Goal: Transaction & Acquisition: Purchase product/service

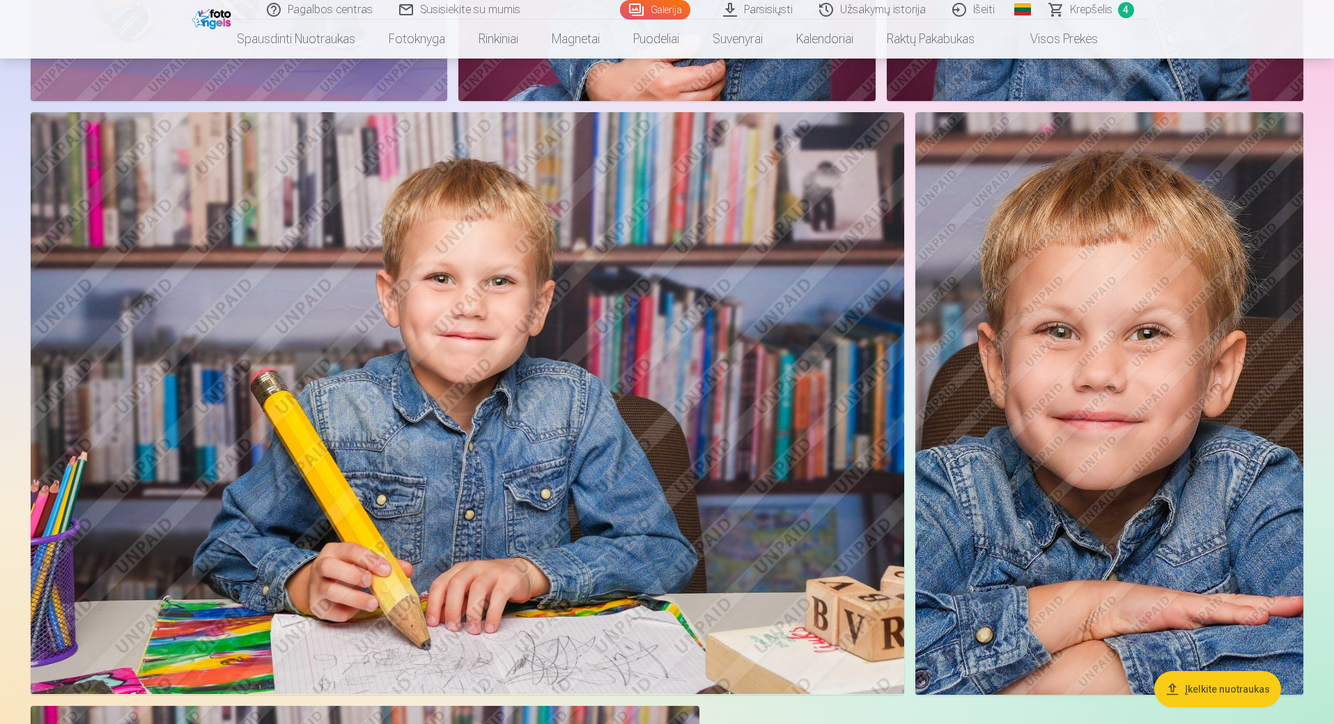
scroll to position [6359, 0]
click at [1104, 8] on span "Krepšelis" at bounding box center [1091, 9] width 42 height 17
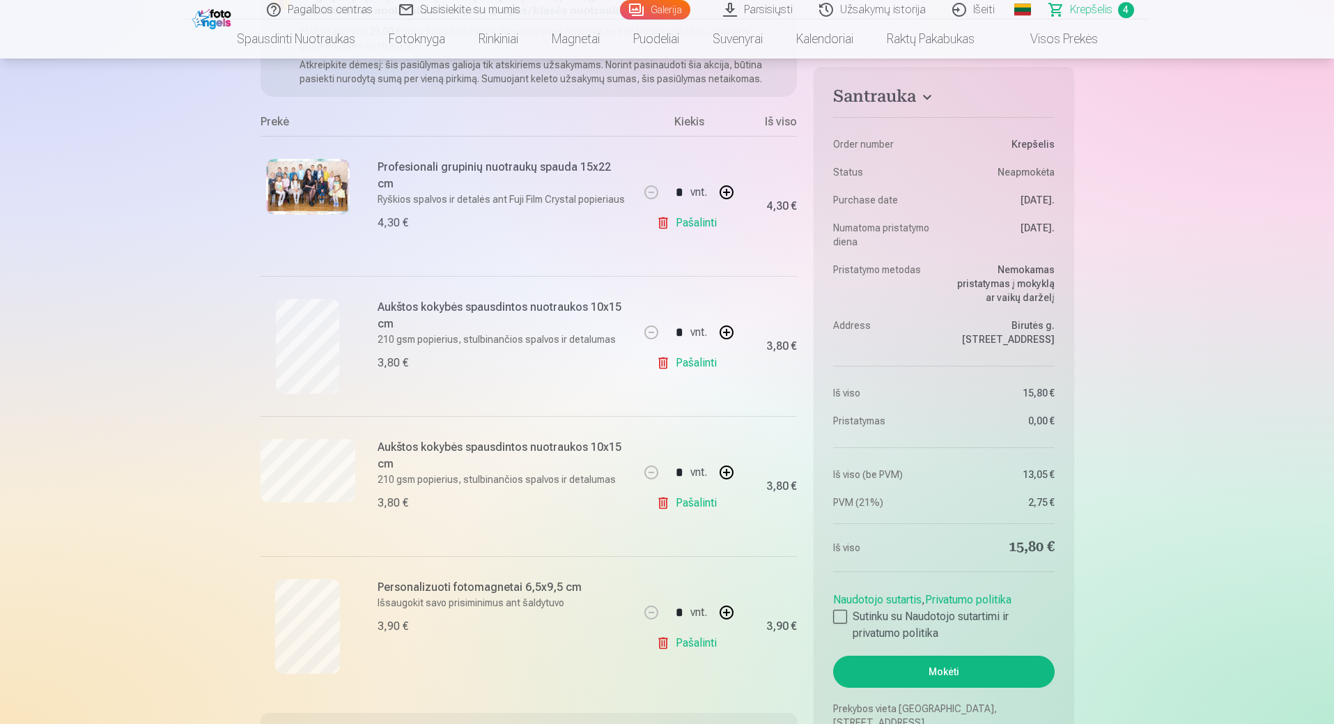
scroll to position [208, 0]
click at [657, 11] on link "Galerija" at bounding box center [655, 10] width 70 height 20
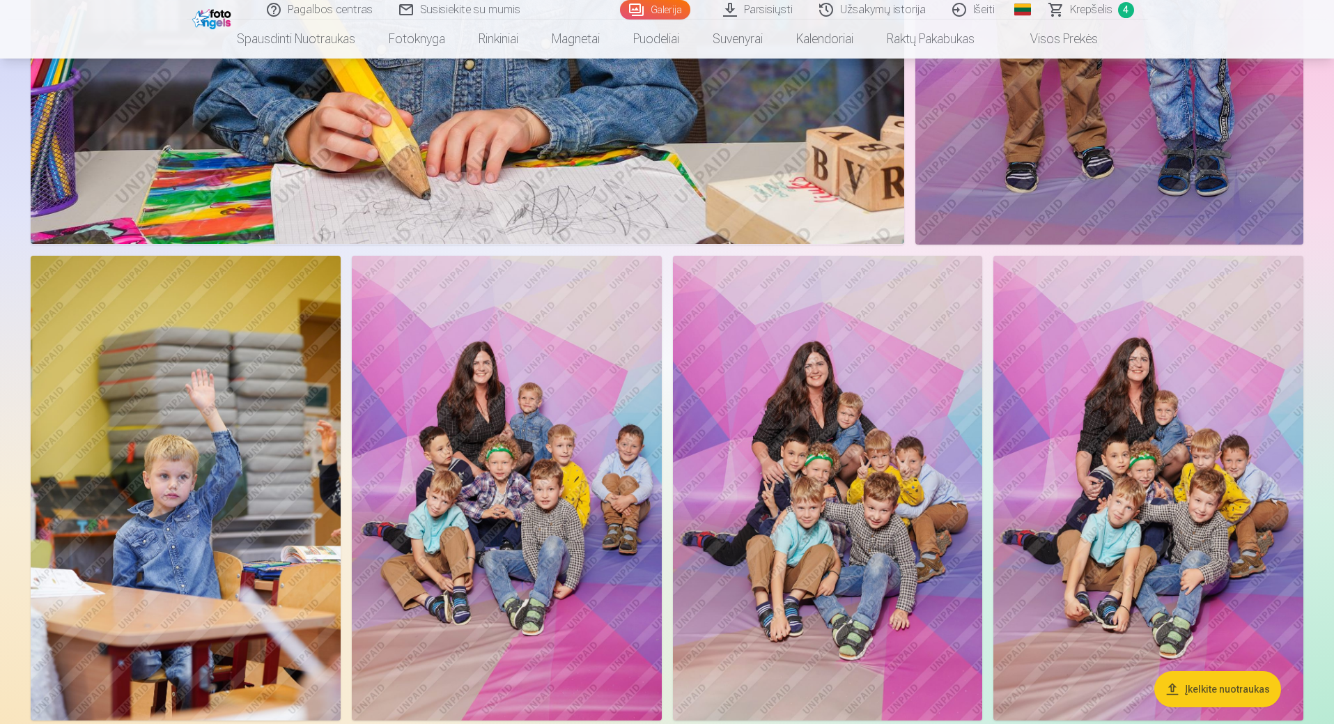
scroll to position [1089, 0]
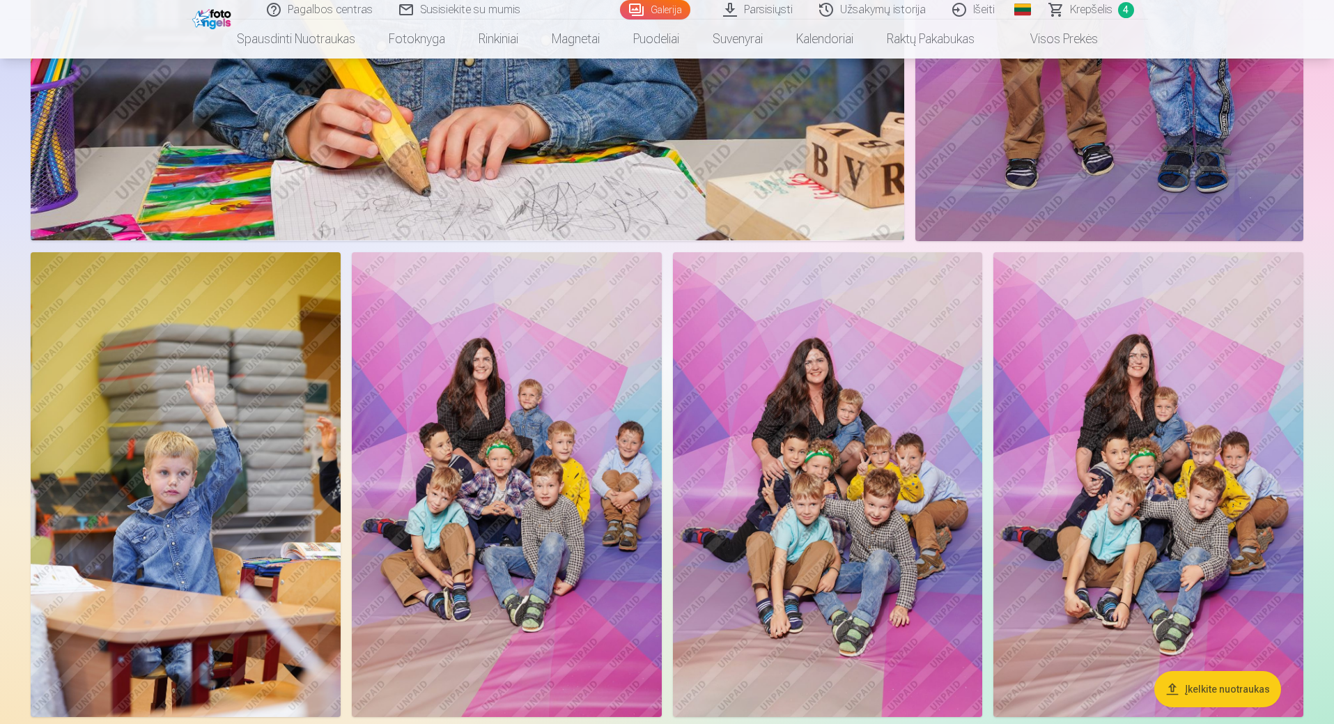
click at [820, 450] on img at bounding box center [828, 484] width 310 height 465
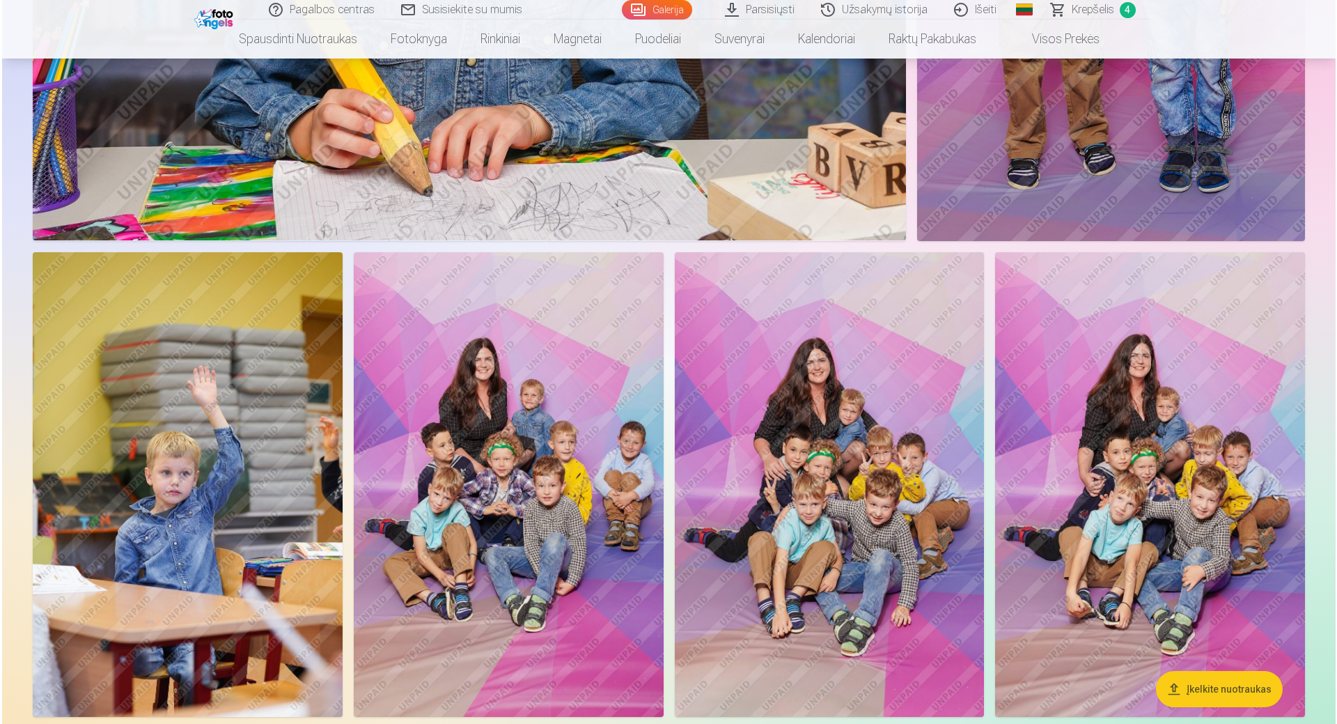
scroll to position [1090, 0]
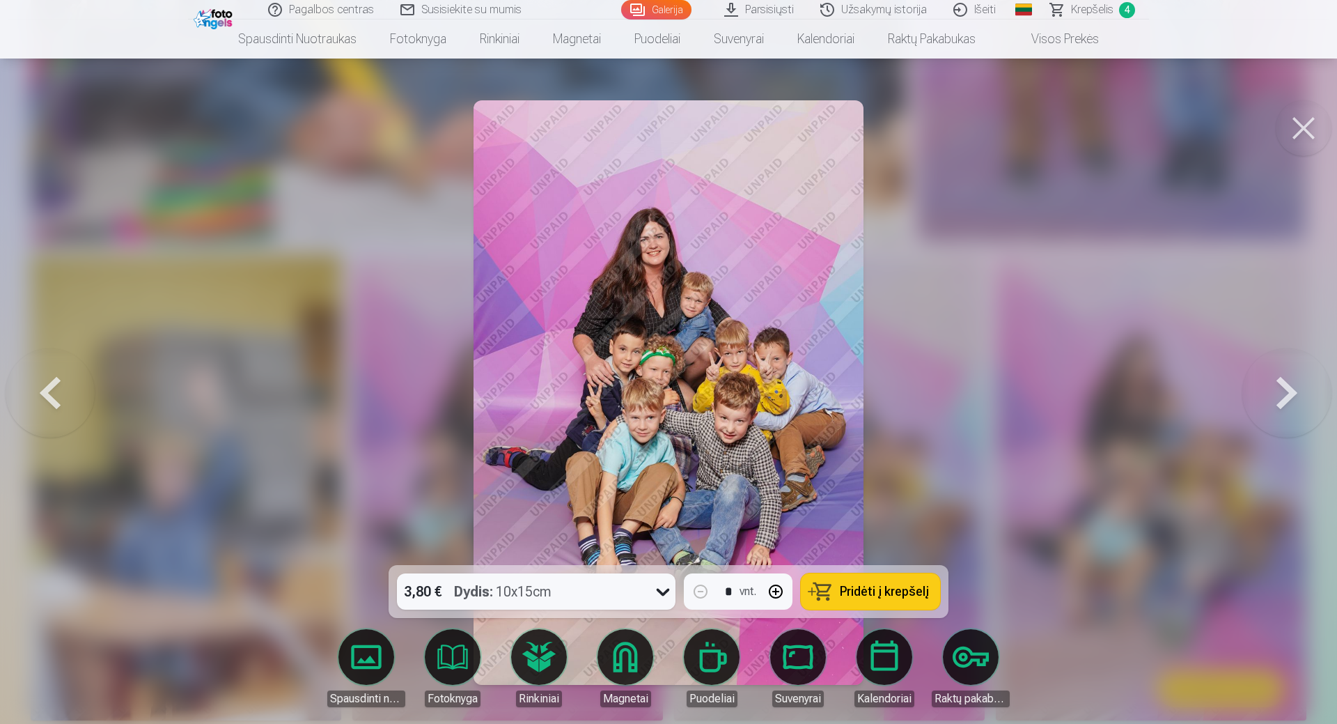
click at [881, 586] on span "Pridėti į krepšelį" at bounding box center [884, 591] width 89 height 13
click at [1302, 125] on button at bounding box center [1304, 128] width 56 height 56
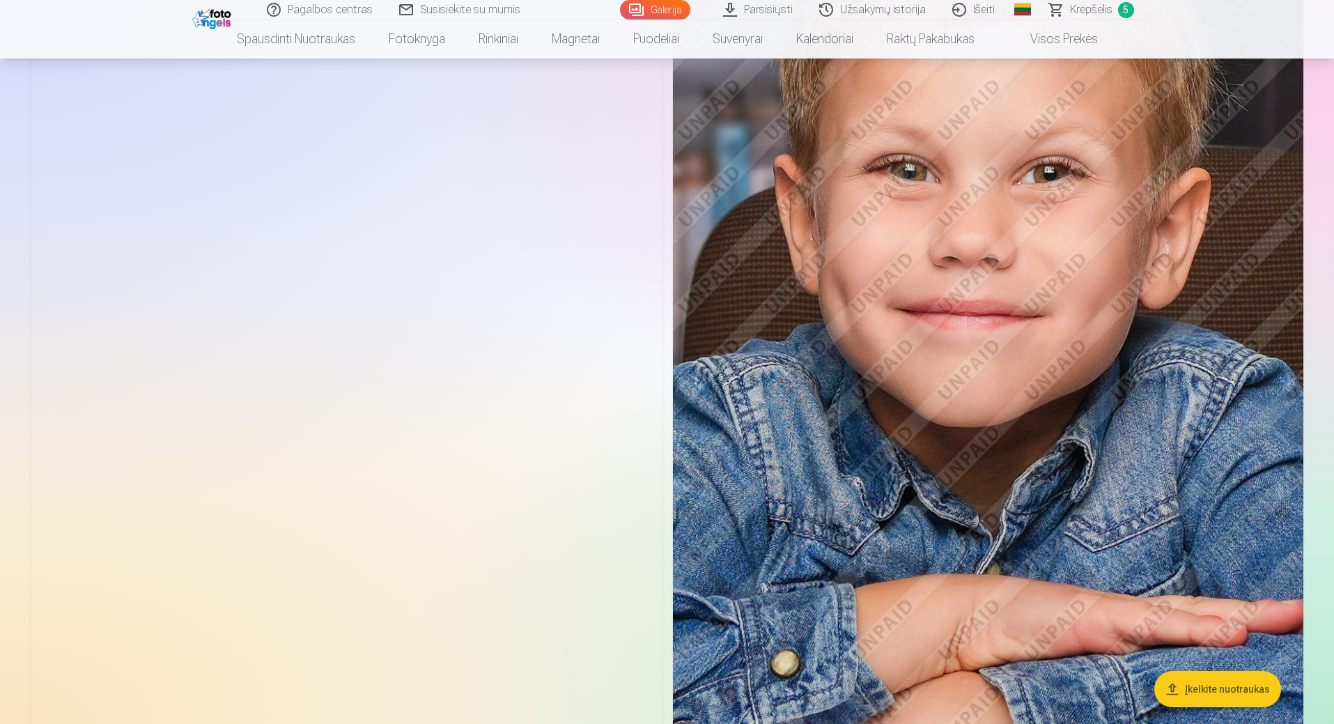
scroll to position [5481, 0]
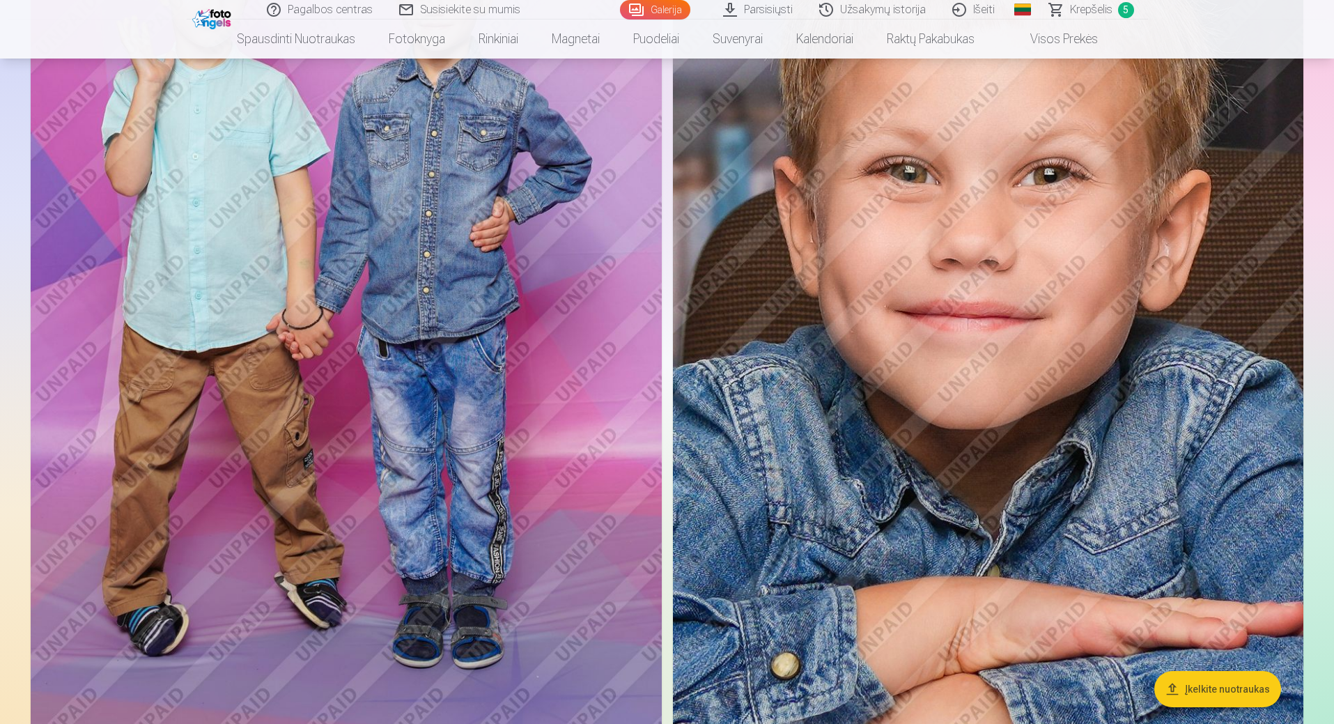
click at [1011, 320] on img at bounding box center [988, 288] width 630 height 947
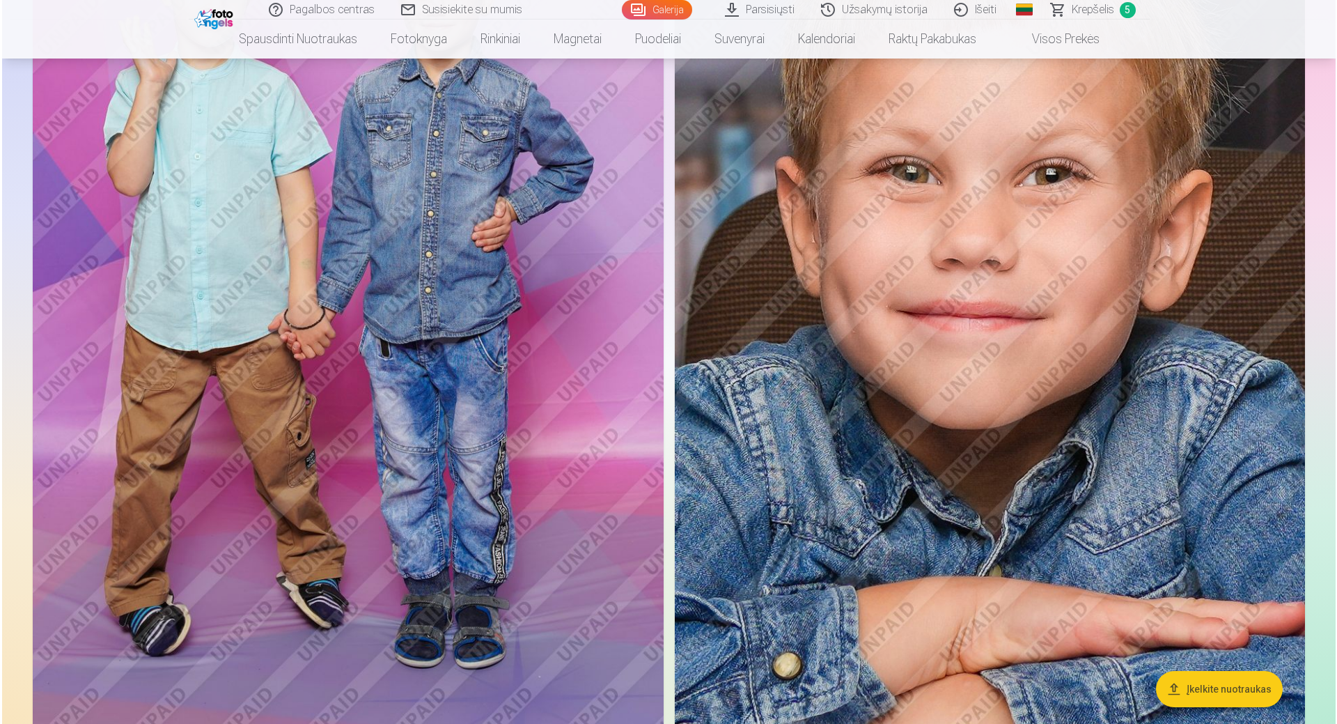
scroll to position [5495, 0]
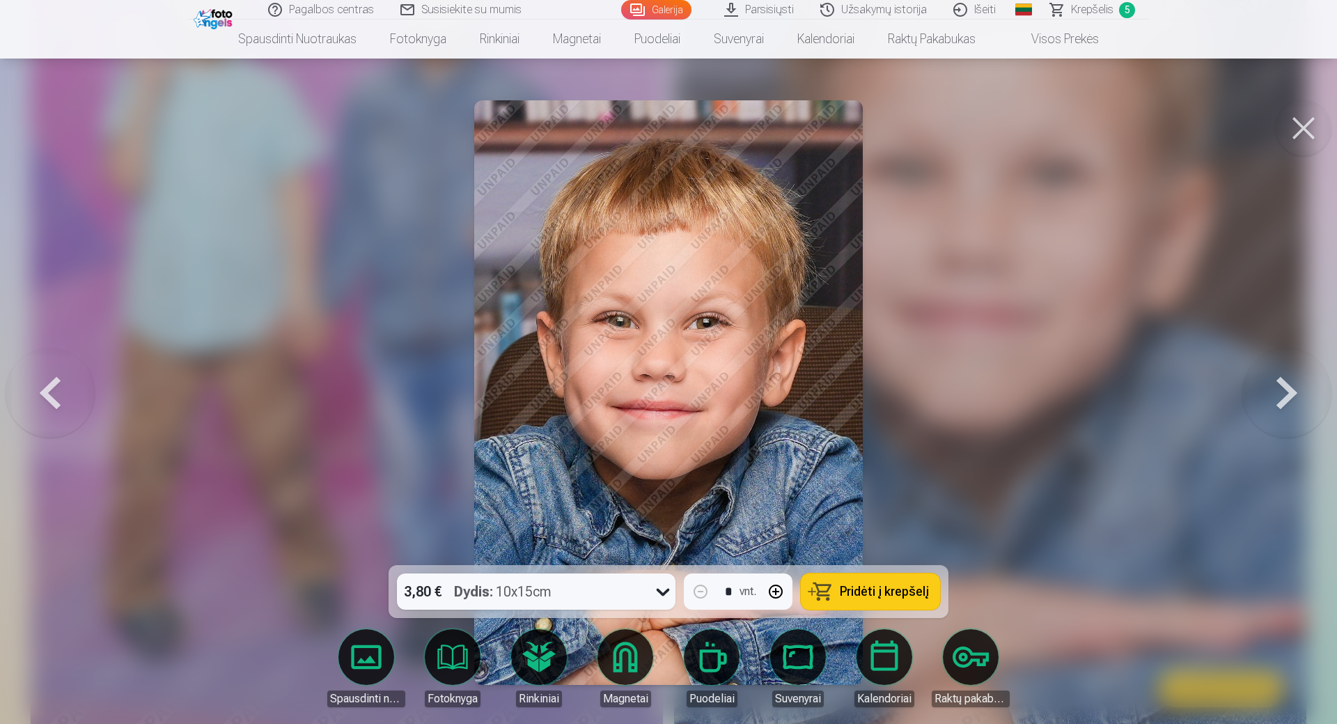
click at [863, 592] on span "Pridėti į krepšelį" at bounding box center [884, 591] width 89 height 13
click at [1307, 134] on button at bounding box center [1304, 128] width 56 height 56
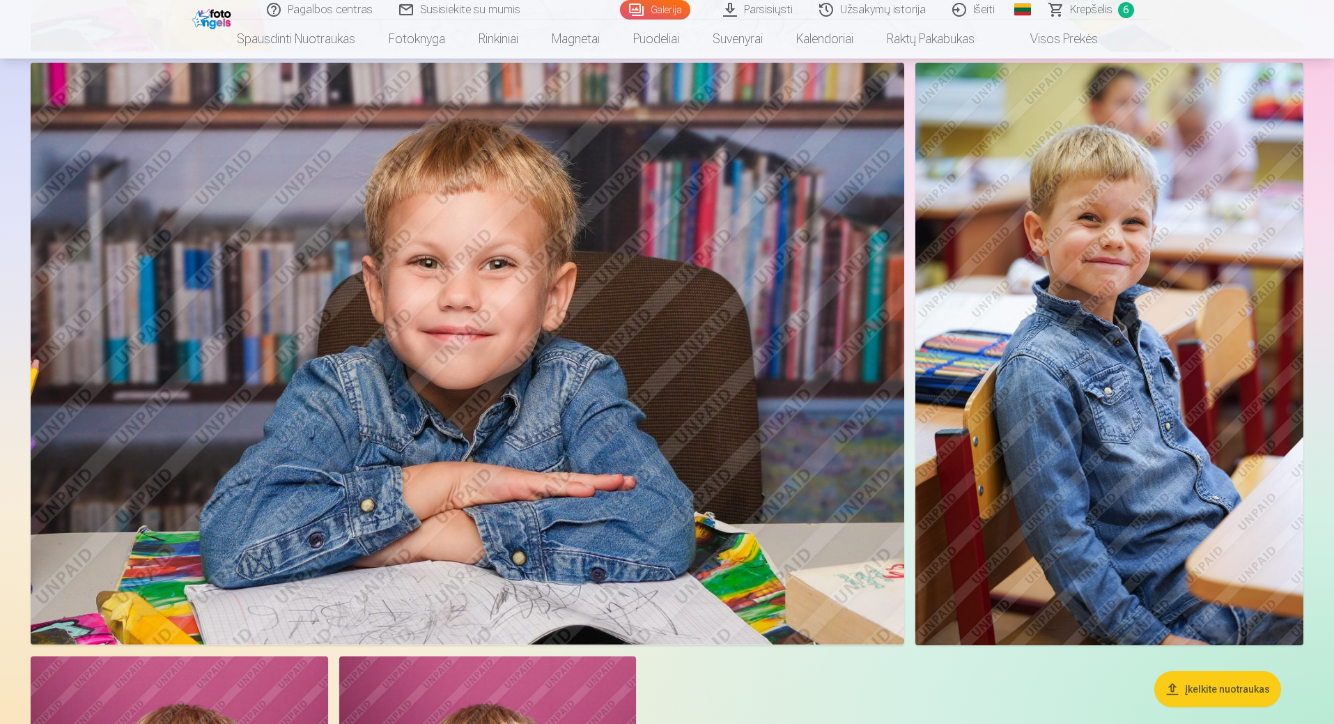
scroll to position [7911, 0]
click at [1168, 402] on img at bounding box center [1109, 353] width 388 height 582
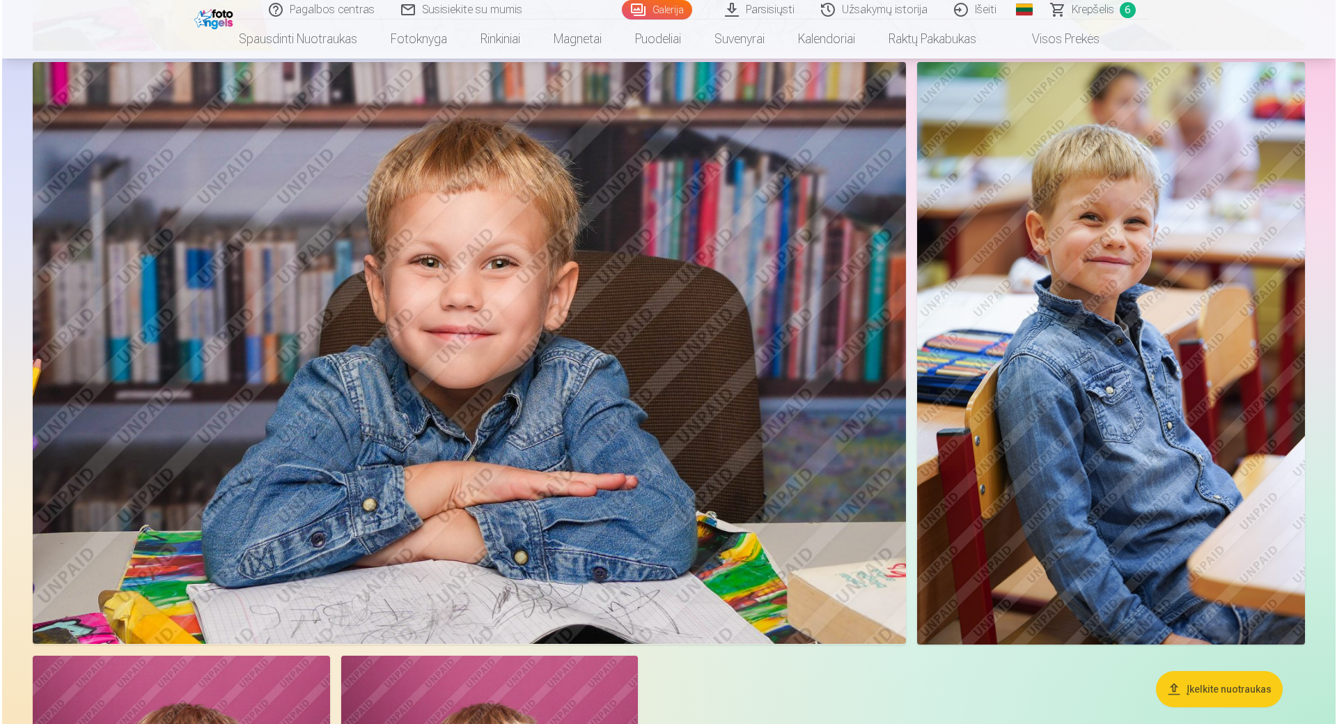
scroll to position [7929, 0]
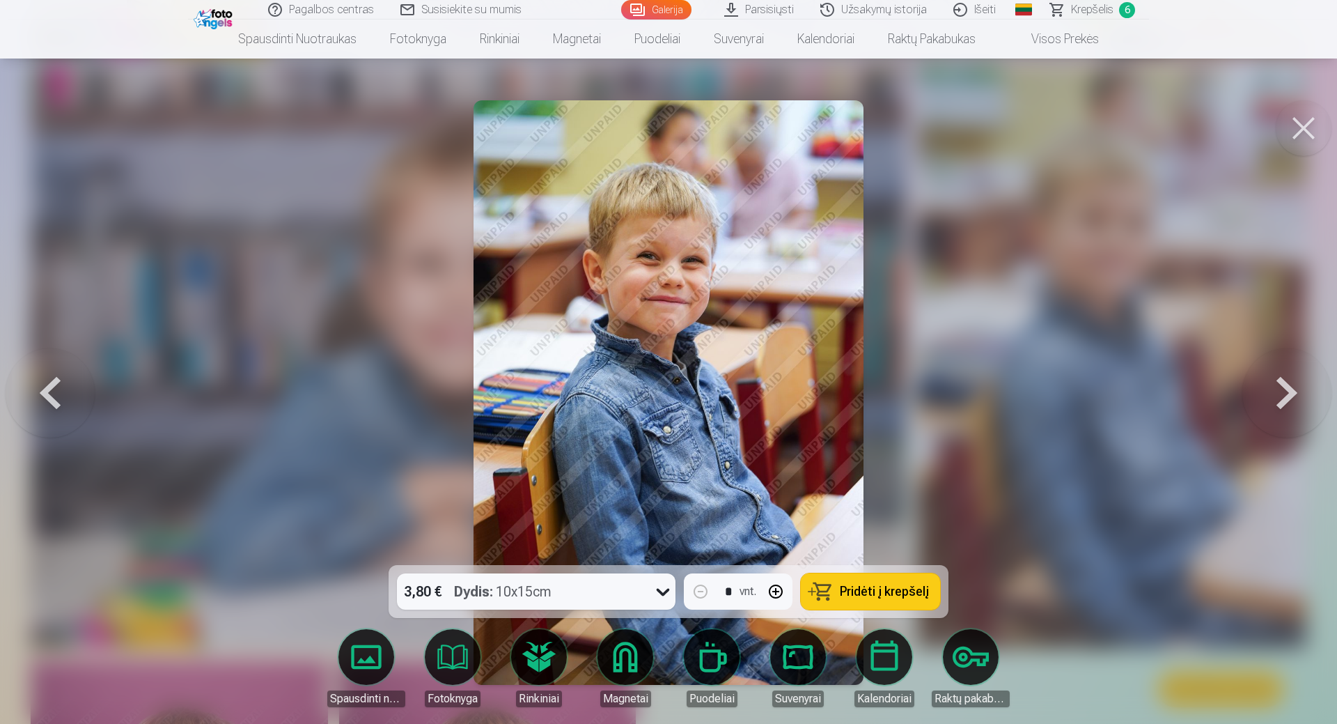
click at [880, 600] on button "Pridėti į krepšelį" at bounding box center [870, 591] width 139 height 36
click at [1304, 121] on button at bounding box center [1304, 128] width 56 height 56
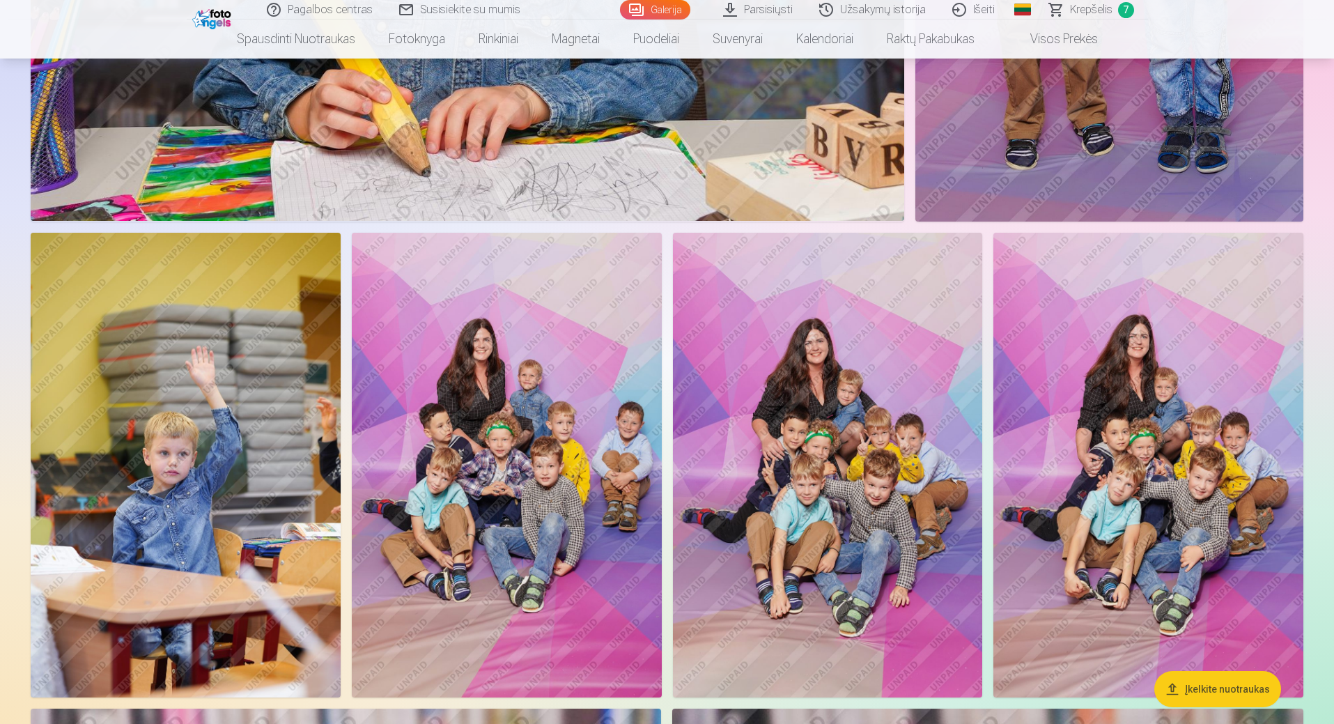
scroll to position [1109, 0]
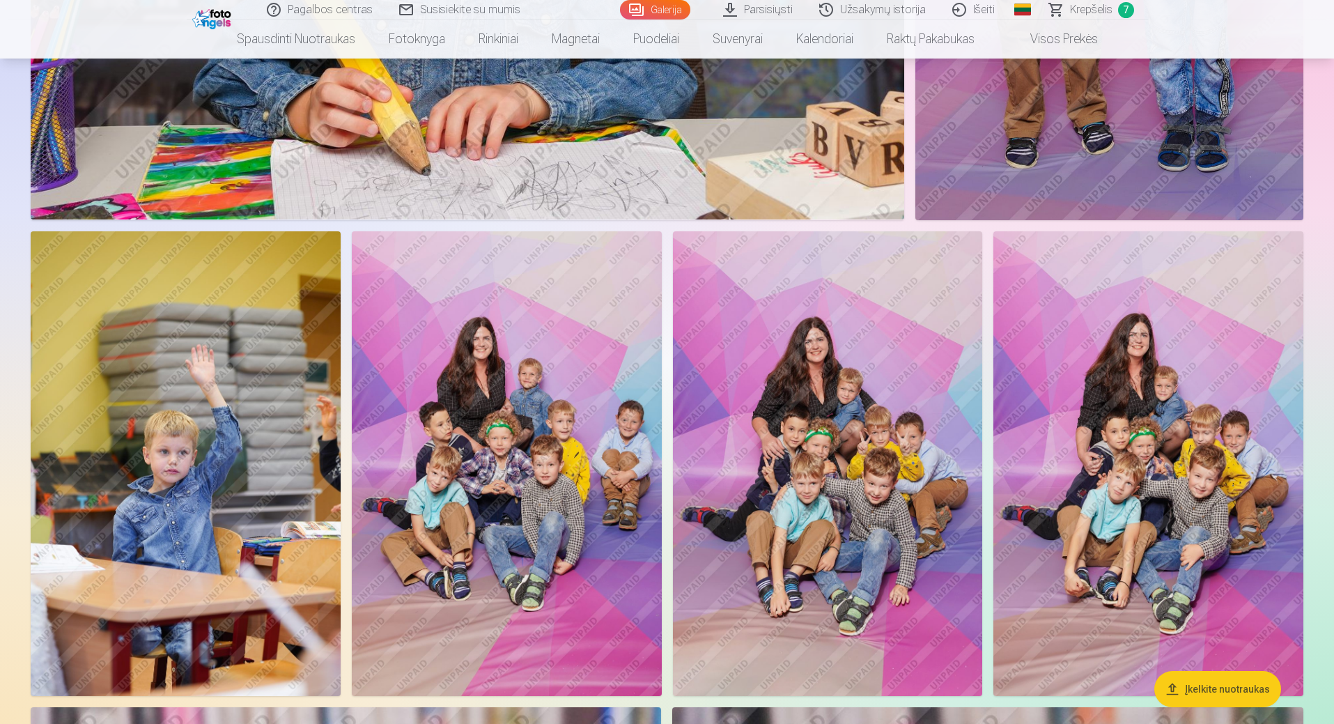
click at [1192, 460] on img at bounding box center [1148, 463] width 310 height 465
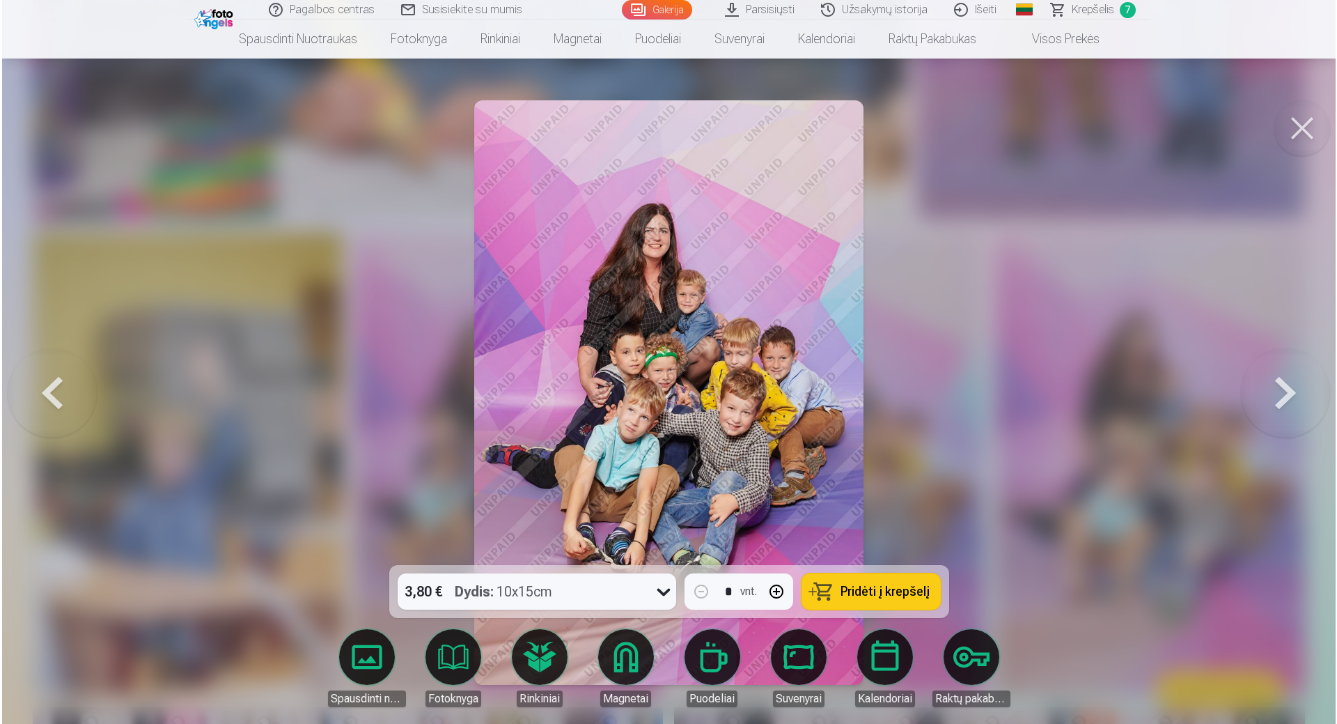
scroll to position [1111, 0]
click at [42, 382] on button at bounding box center [50, 392] width 89 height 317
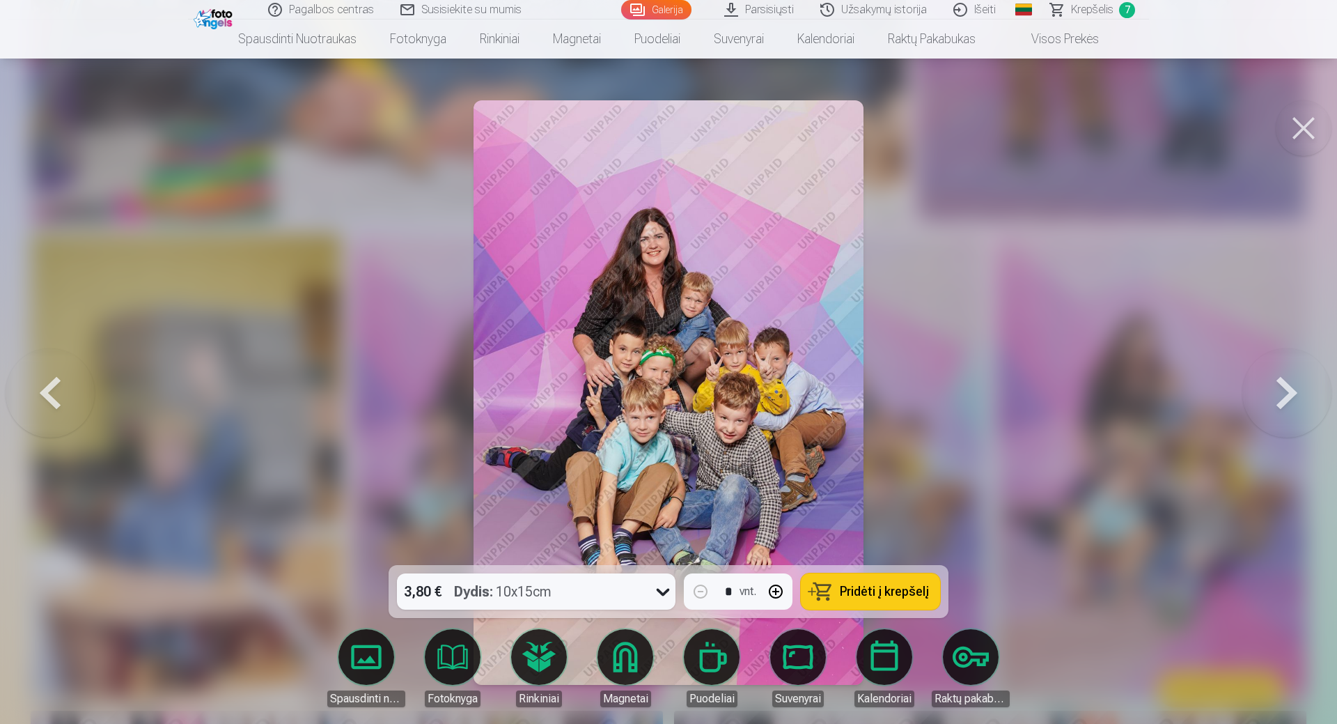
click at [42, 382] on button at bounding box center [50, 392] width 89 height 317
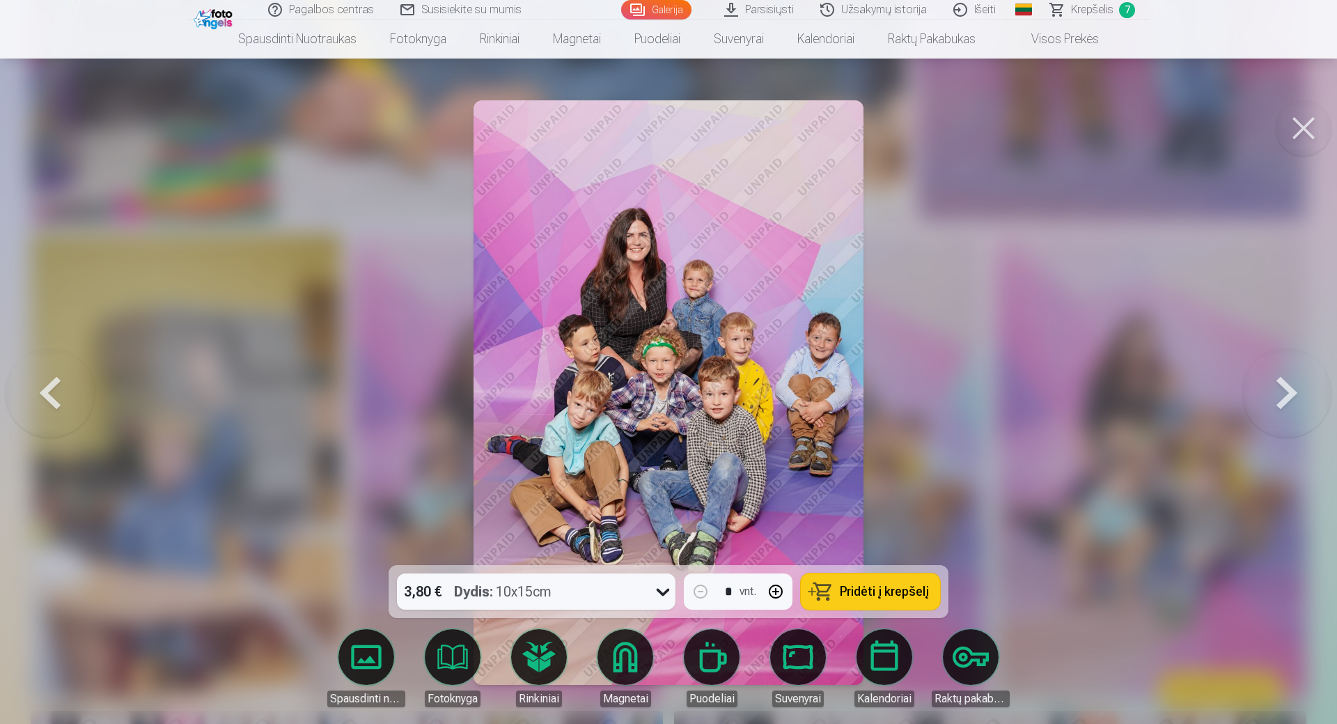
click at [63, 397] on button at bounding box center [50, 392] width 89 height 317
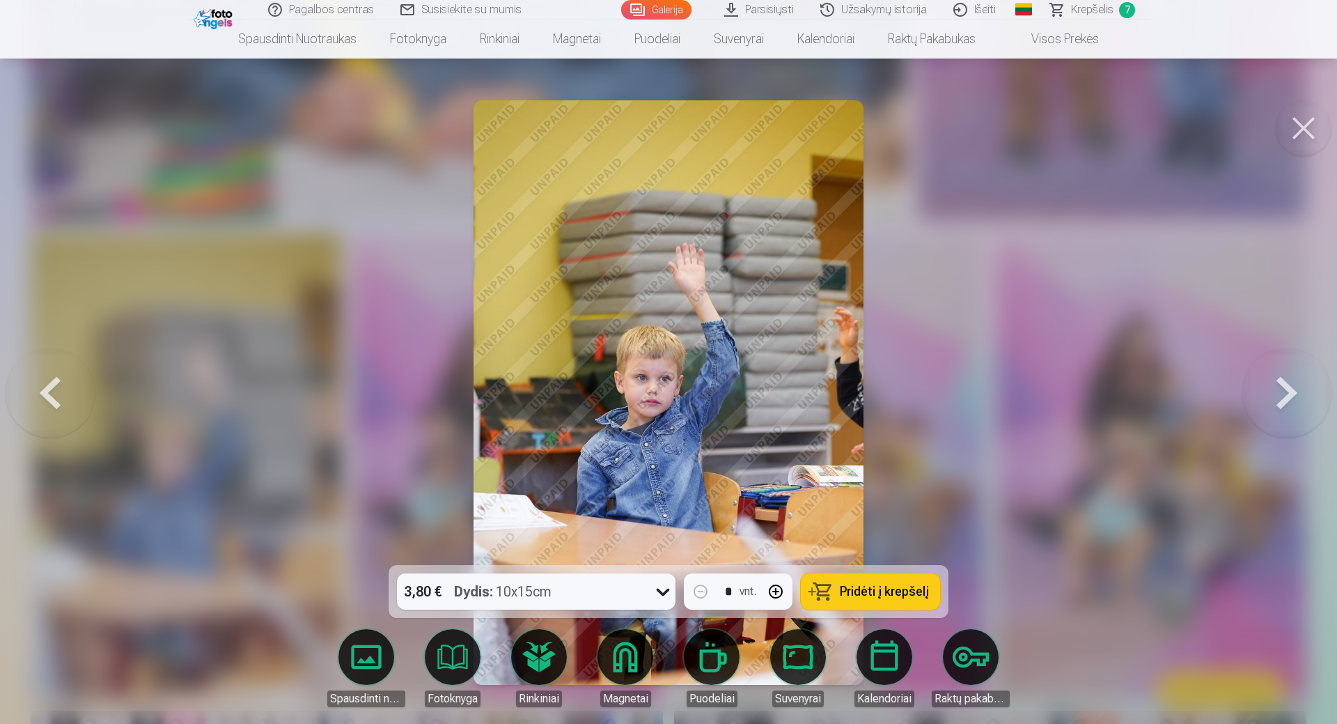
click at [1291, 428] on button at bounding box center [1287, 392] width 89 height 317
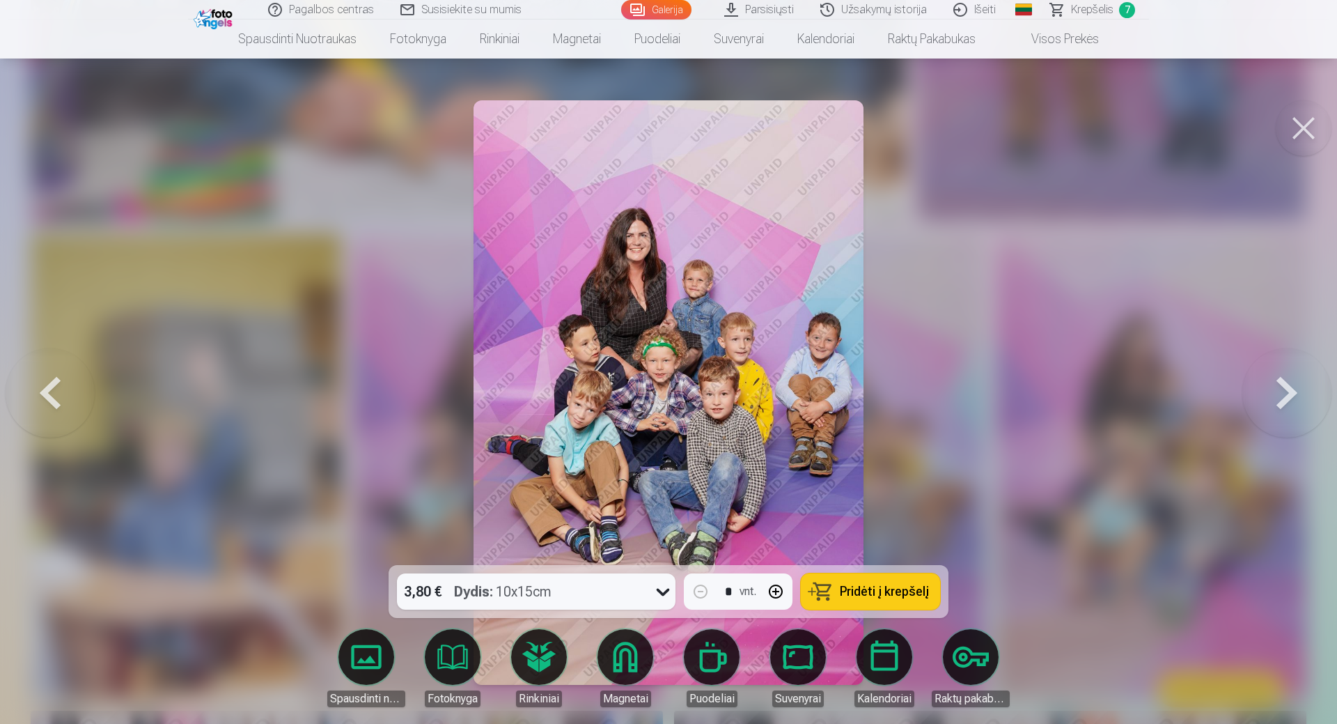
click at [1291, 428] on button at bounding box center [1287, 392] width 89 height 317
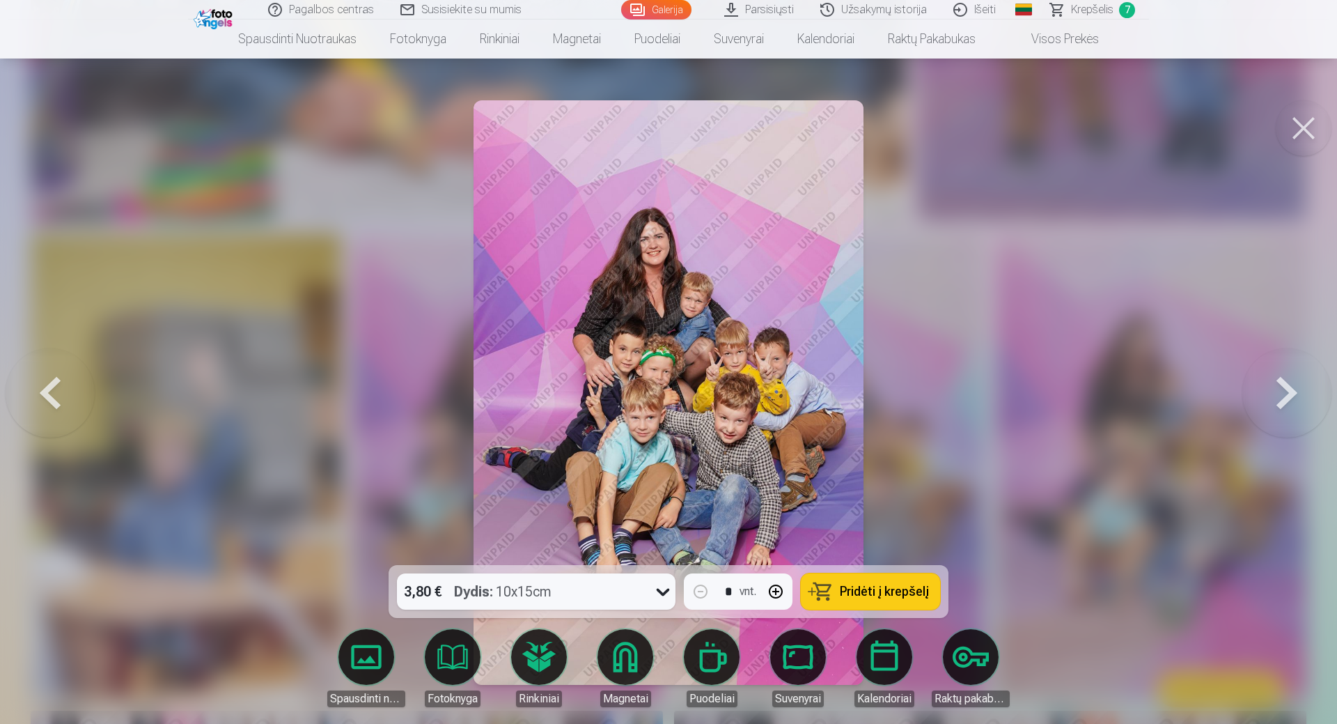
click at [1291, 428] on button at bounding box center [1287, 392] width 89 height 317
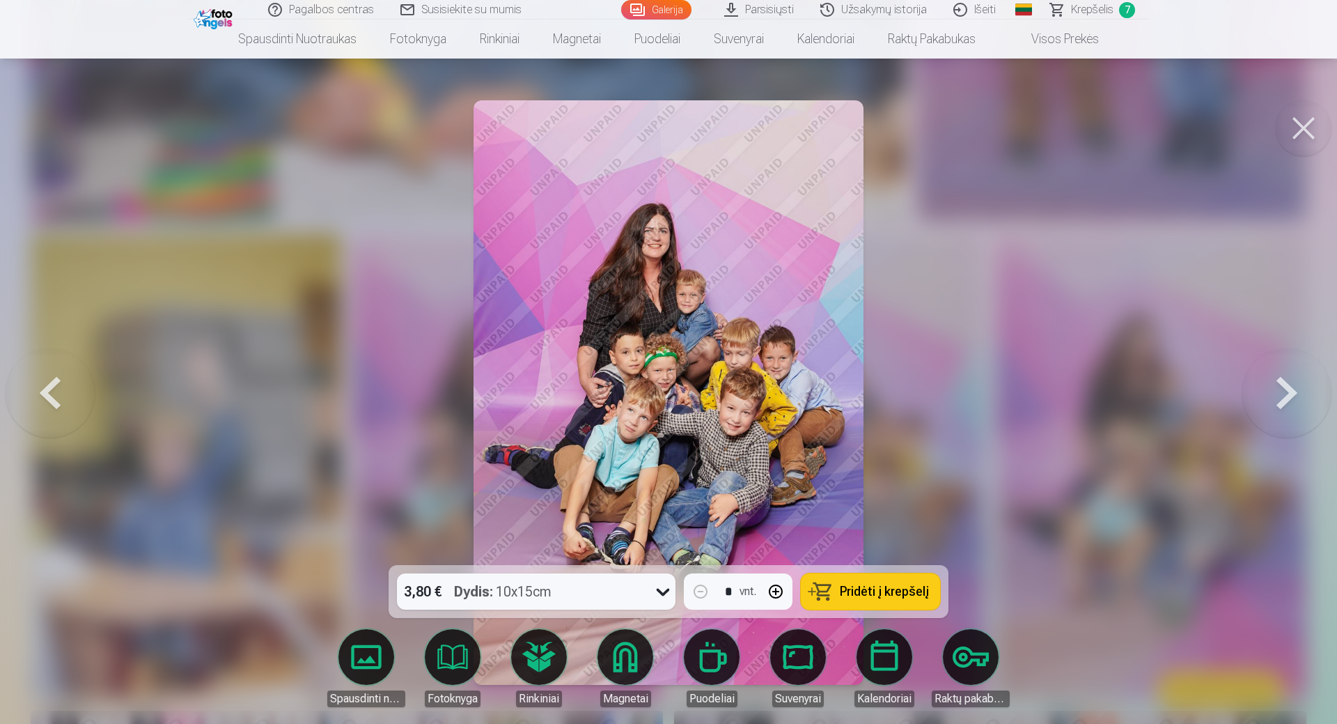
click at [1307, 144] on button at bounding box center [1304, 128] width 56 height 56
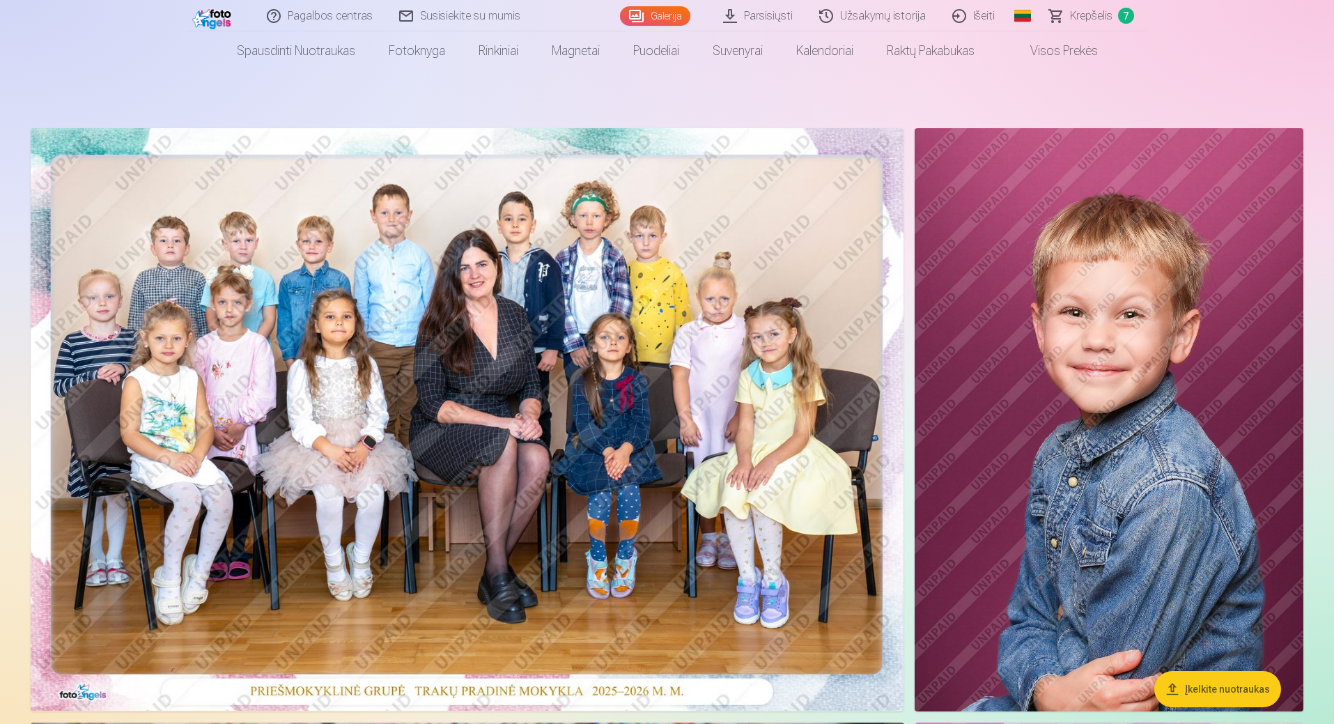
scroll to position [24, 0]
click at [1089, 21] on span "Krepšelis" at bounding box center [1091, 16] width 42 height 17
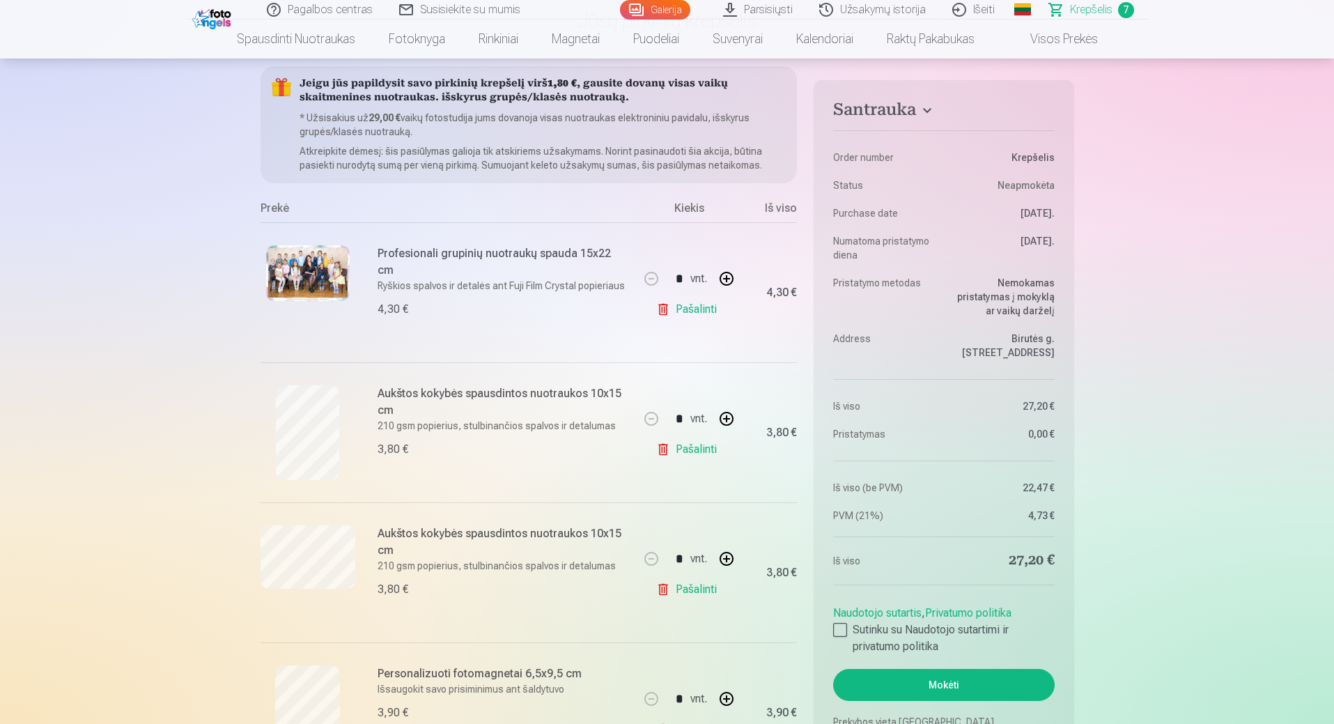
scroll to position [121, 0]
click at [662, 6] on link "Galerija" at bounding box center [655, 10] width 70 height 20
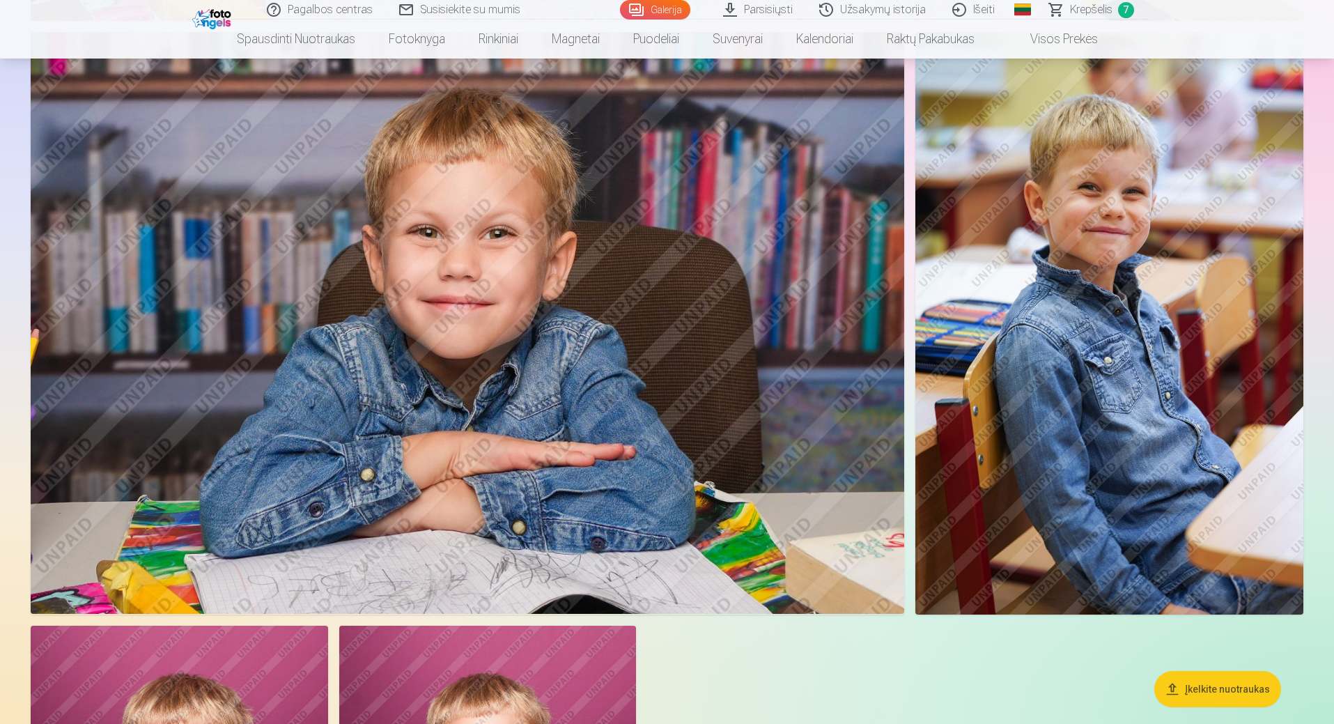
scroll to position [7938, 0]
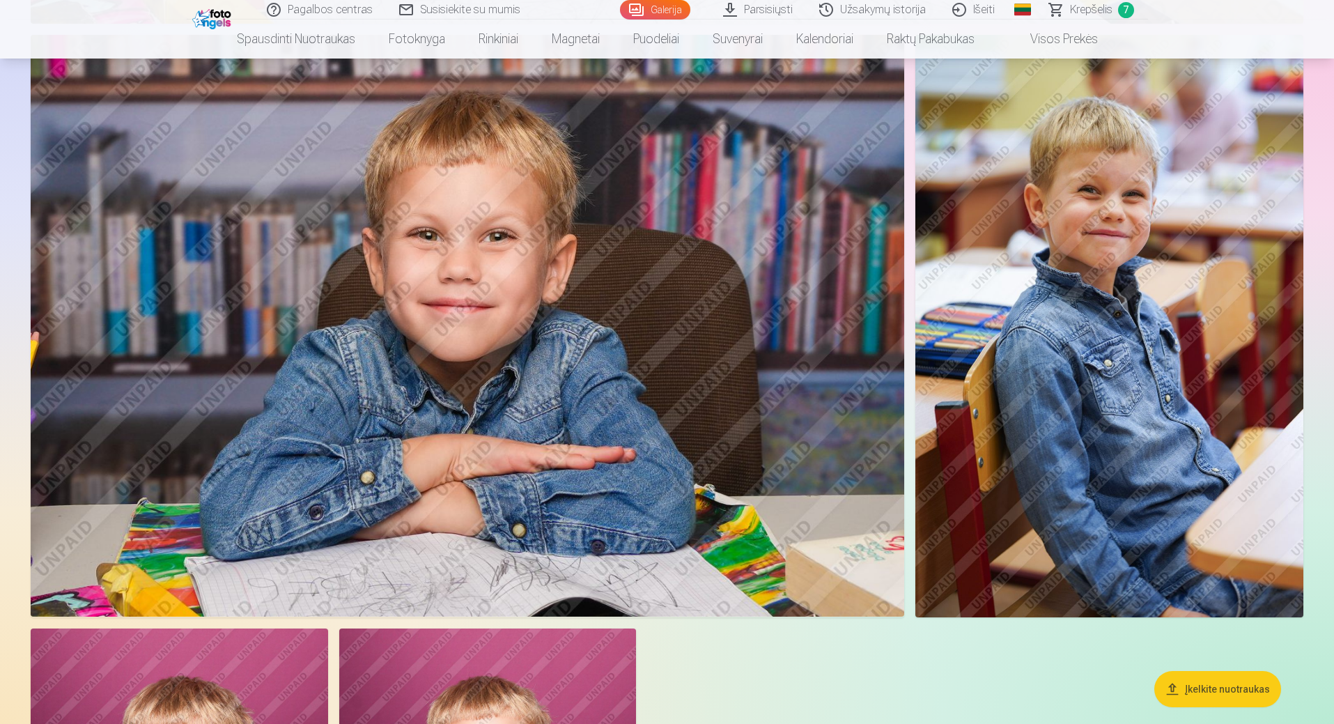
click at [1087, 13] on span "Krepšelis" at bounding box center [1091, 9] width 42 height 17
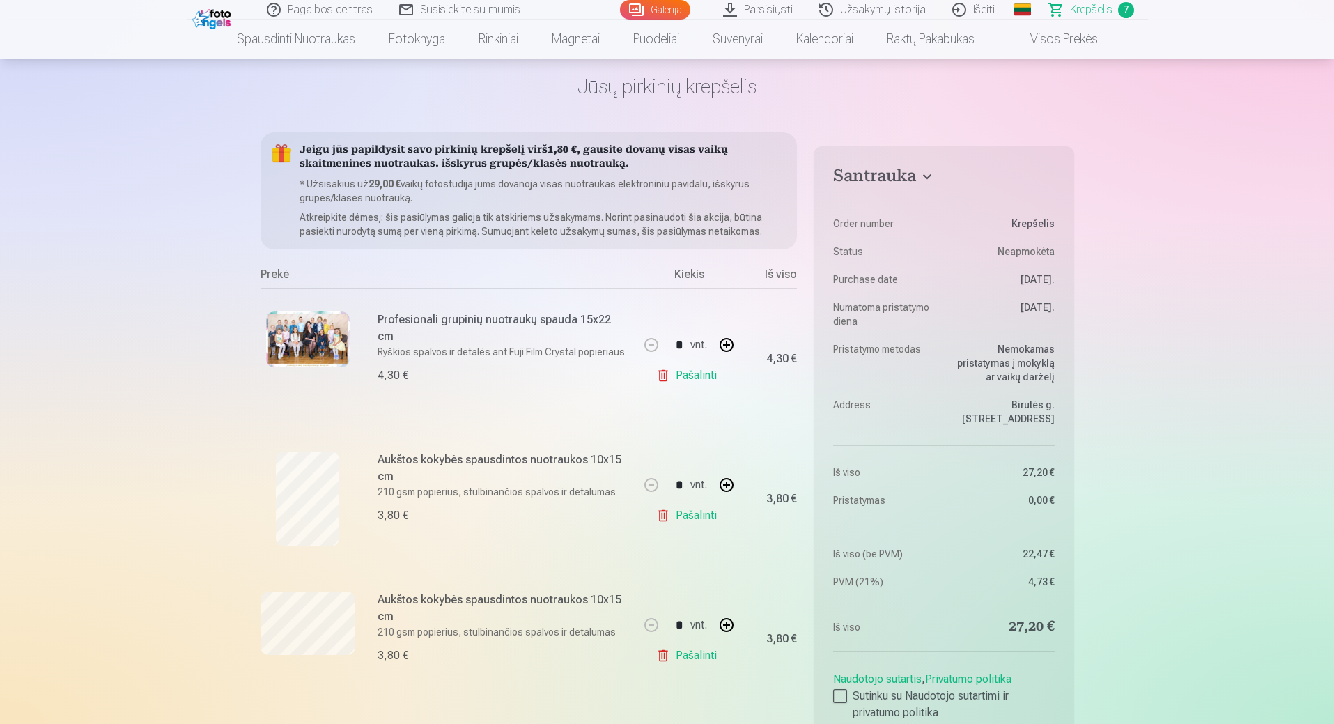
scroll to position [55, 0]
click at [700, 515] on link "Pašalinti" at bounding box center [689, 515] width 66 height 28
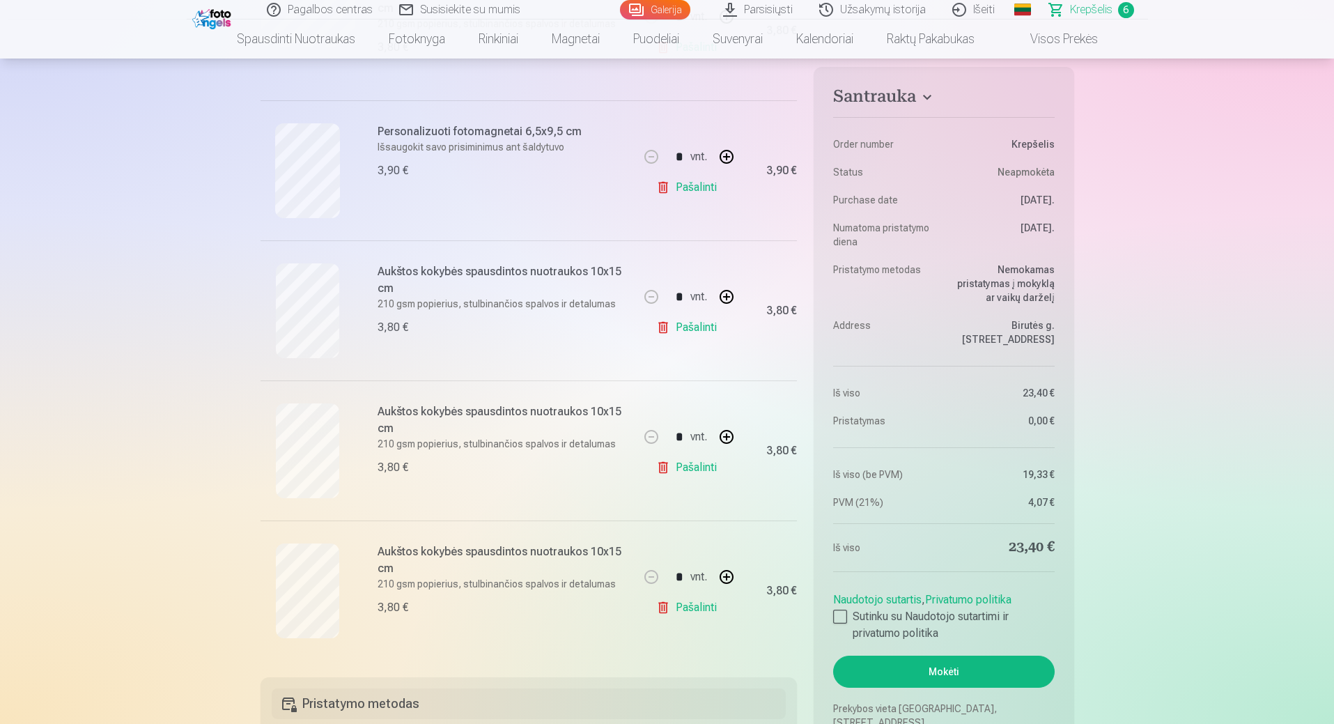
scroll to position [523, 0]
click at [704, 462] on link "Pašalinti" at bounding box center [689, 467] width 66 height 28
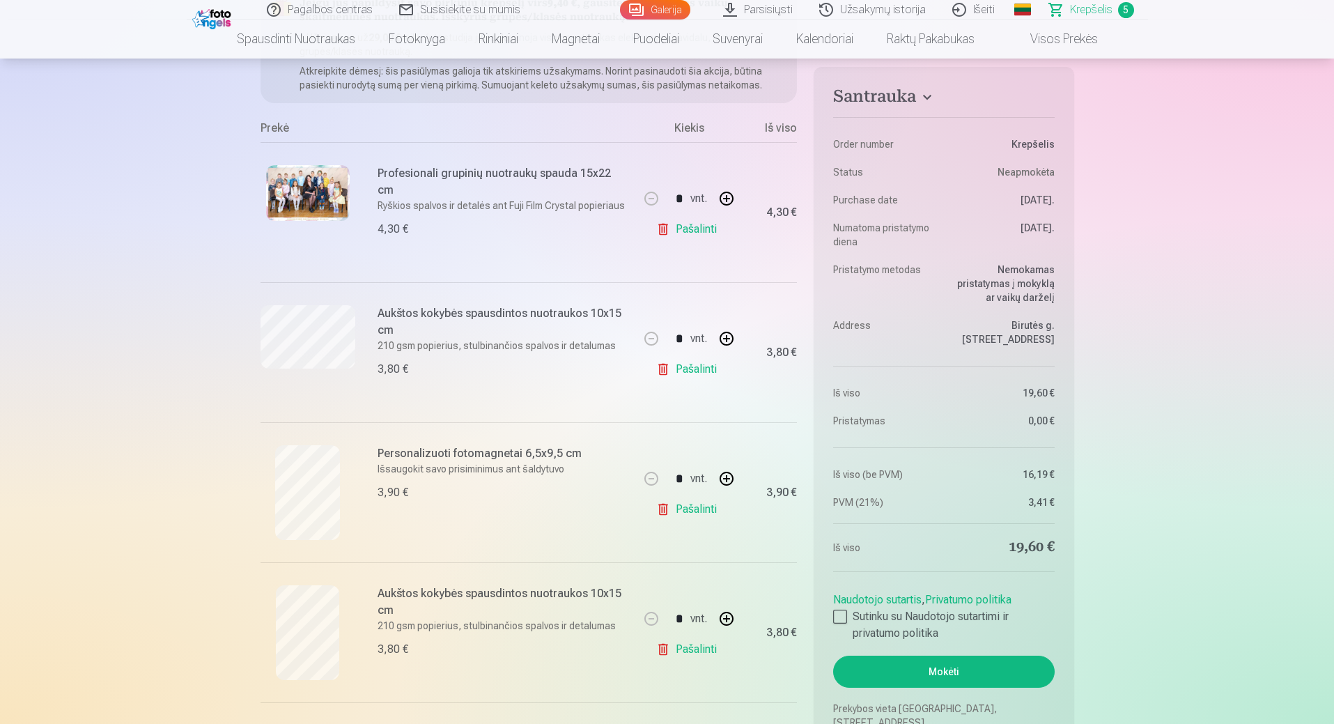
scroll to position [201, 0]
click at [666, 5] on link "Galerija" at bounding box center [655, 10] width 70 height 20
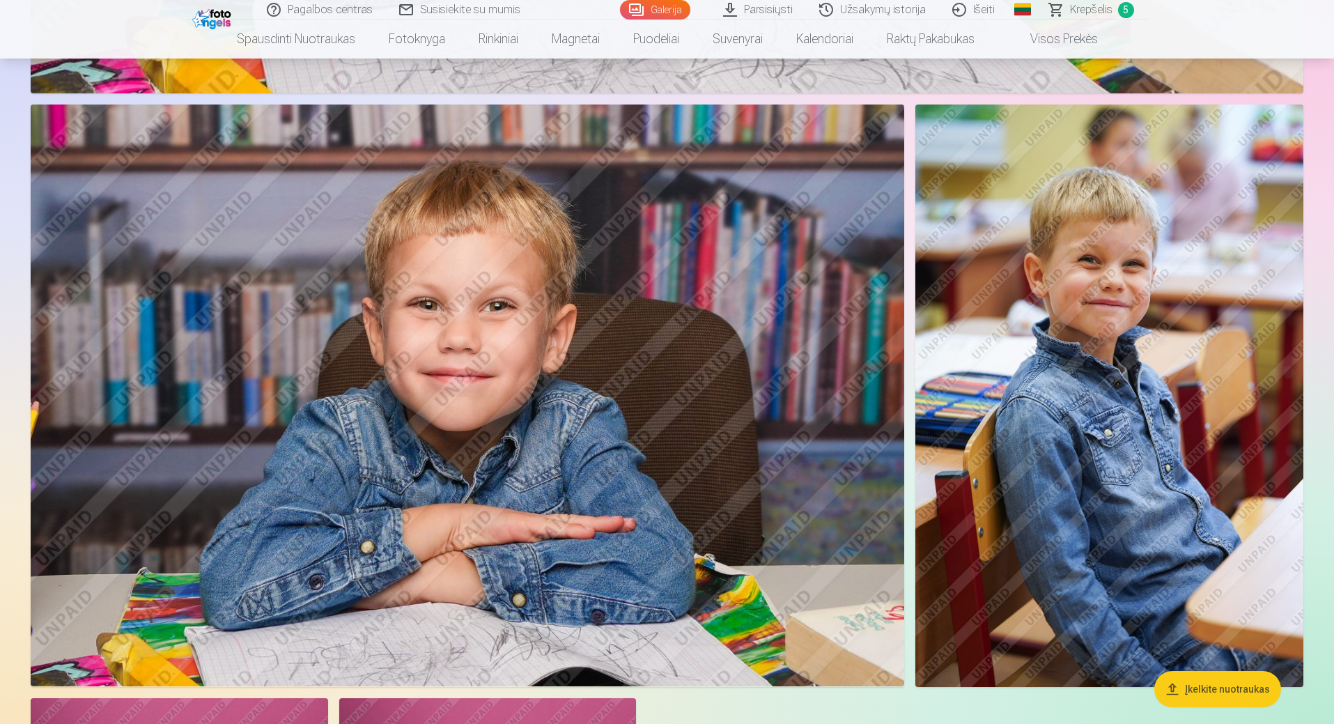
scroll to position [7893, 0]
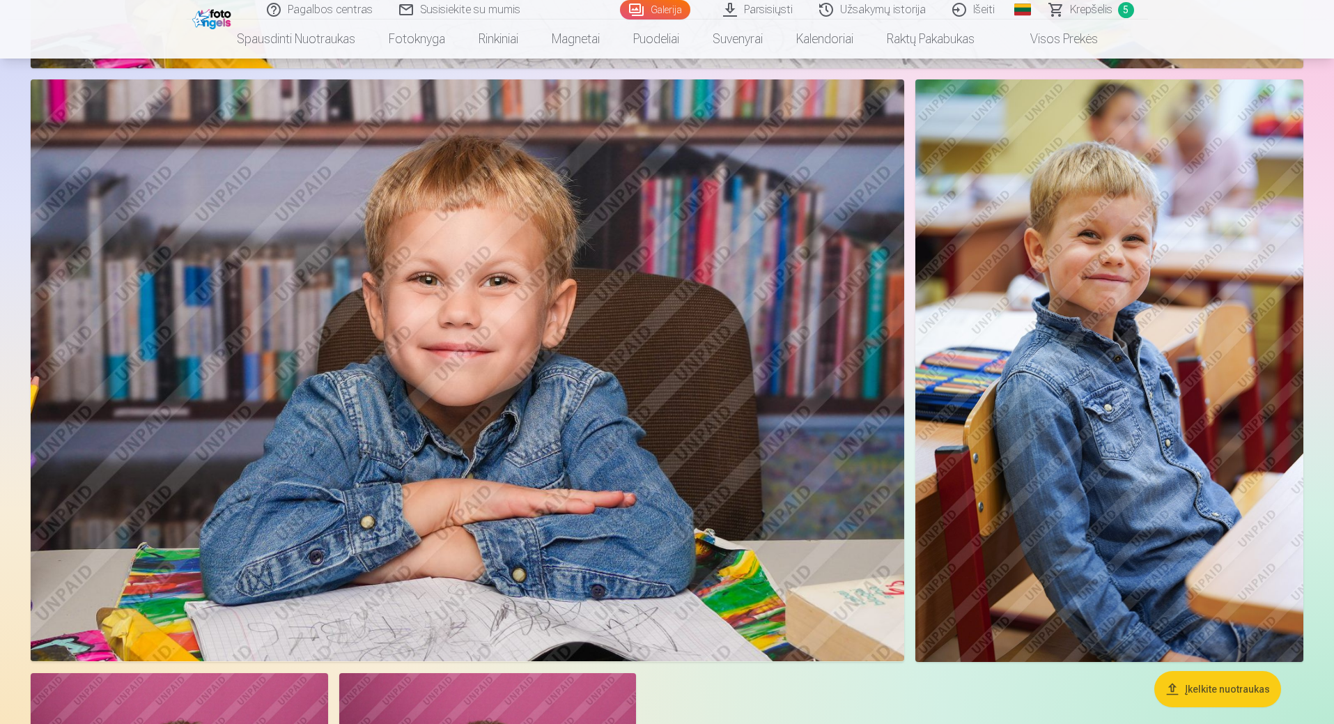
click at [380, 437] on img at bounding box center [467, 370] width 873 height 582
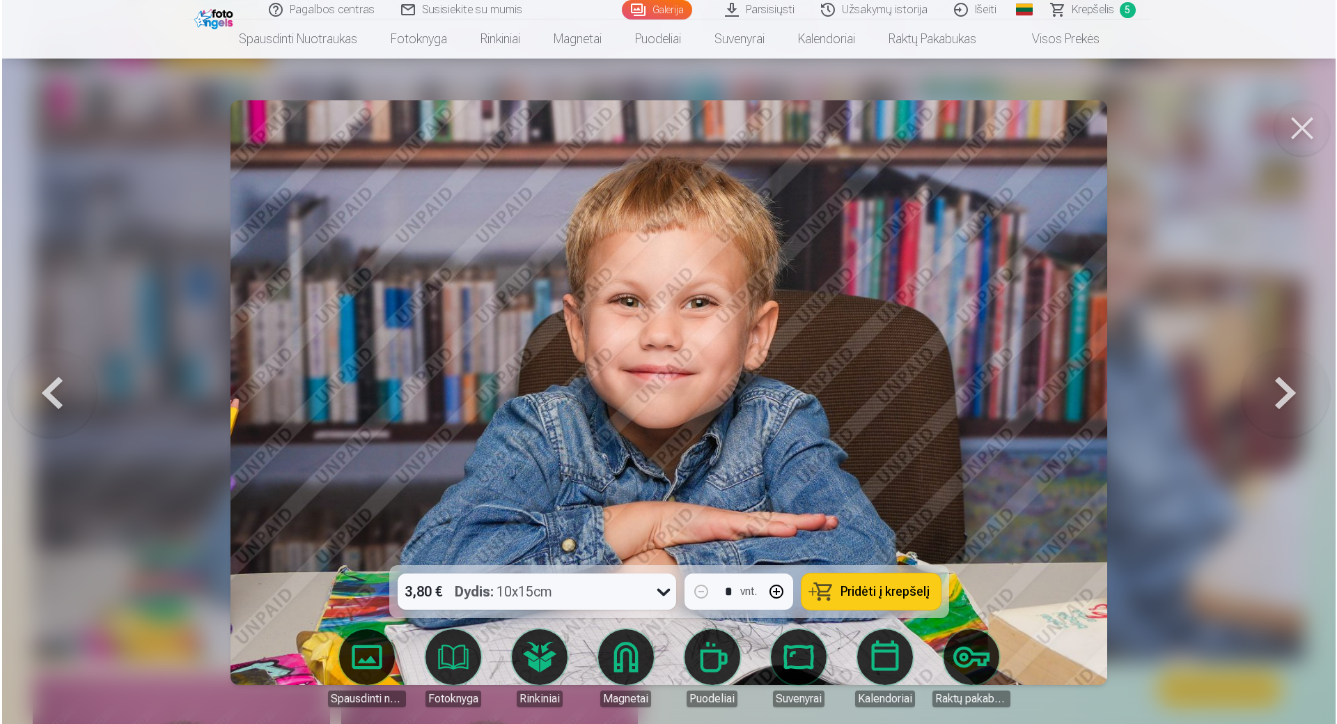
scroll to position [7912, 0]
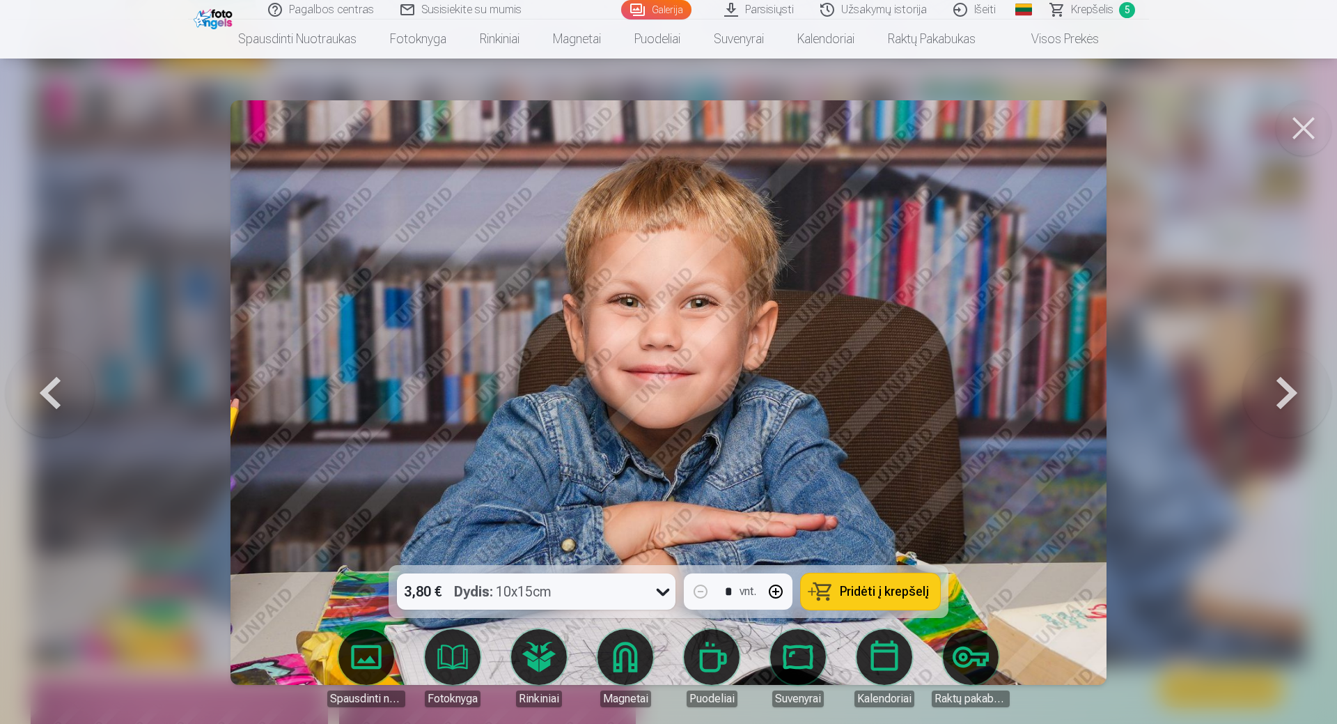
click at [862, 588] on span "Pridėti į krepšelį" at bounding box center [884, 591] width 89 height 13
click at [1296, 127] on button at bounding box center [1304, 128] width 56 height 56
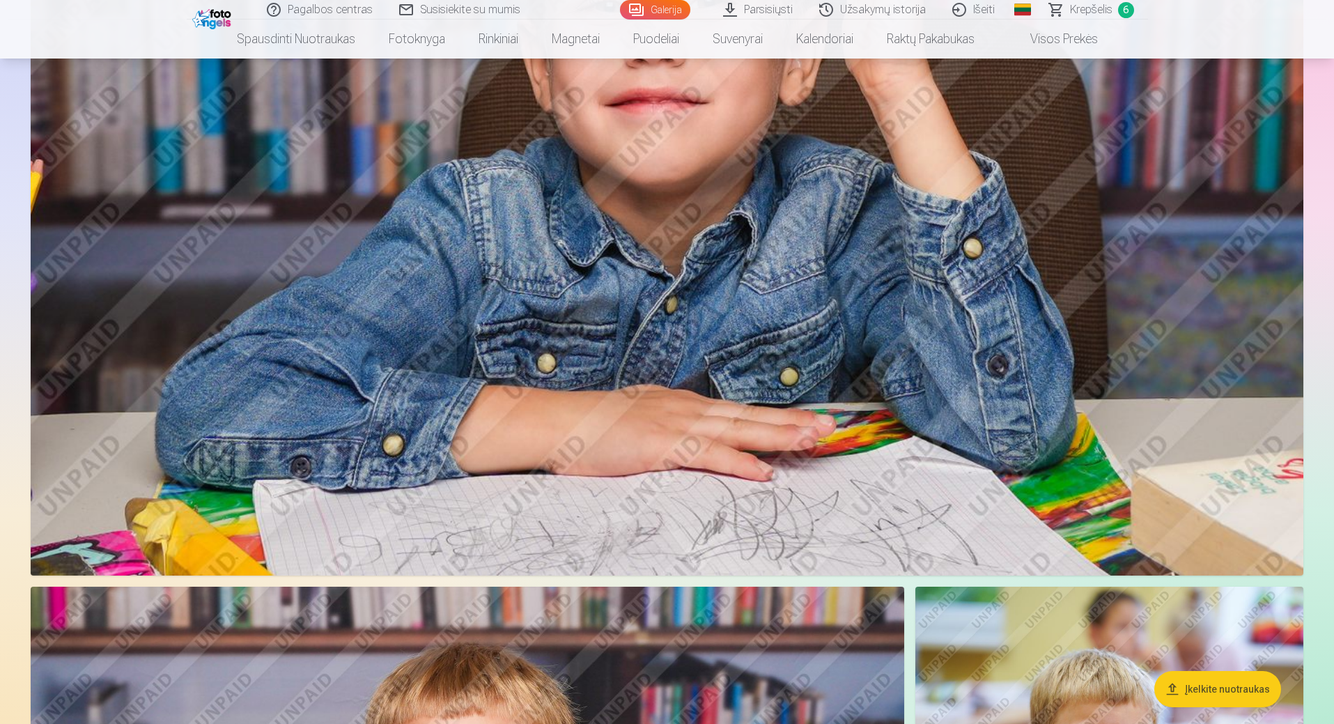
scroll to position [7283, 0]
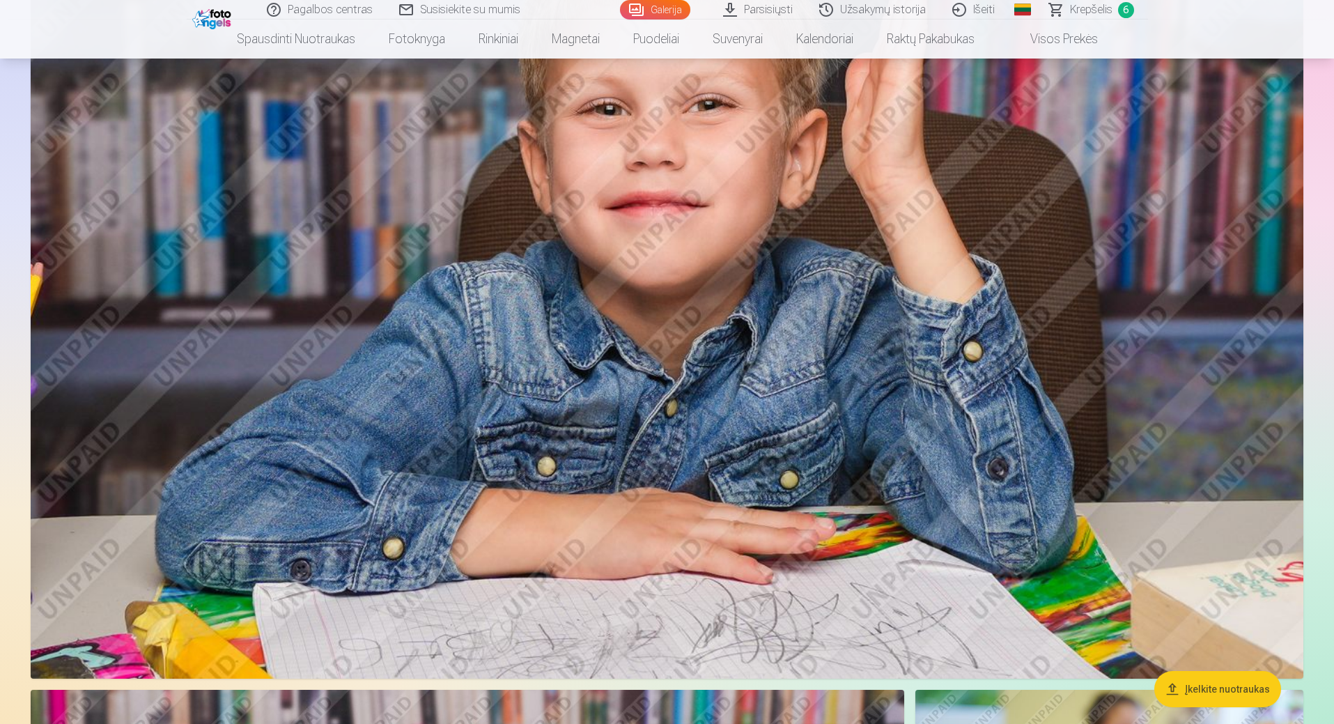
click at [1103, 10] on span "Krepšelis" at bounding box center [1091, 9] width 42 height 17
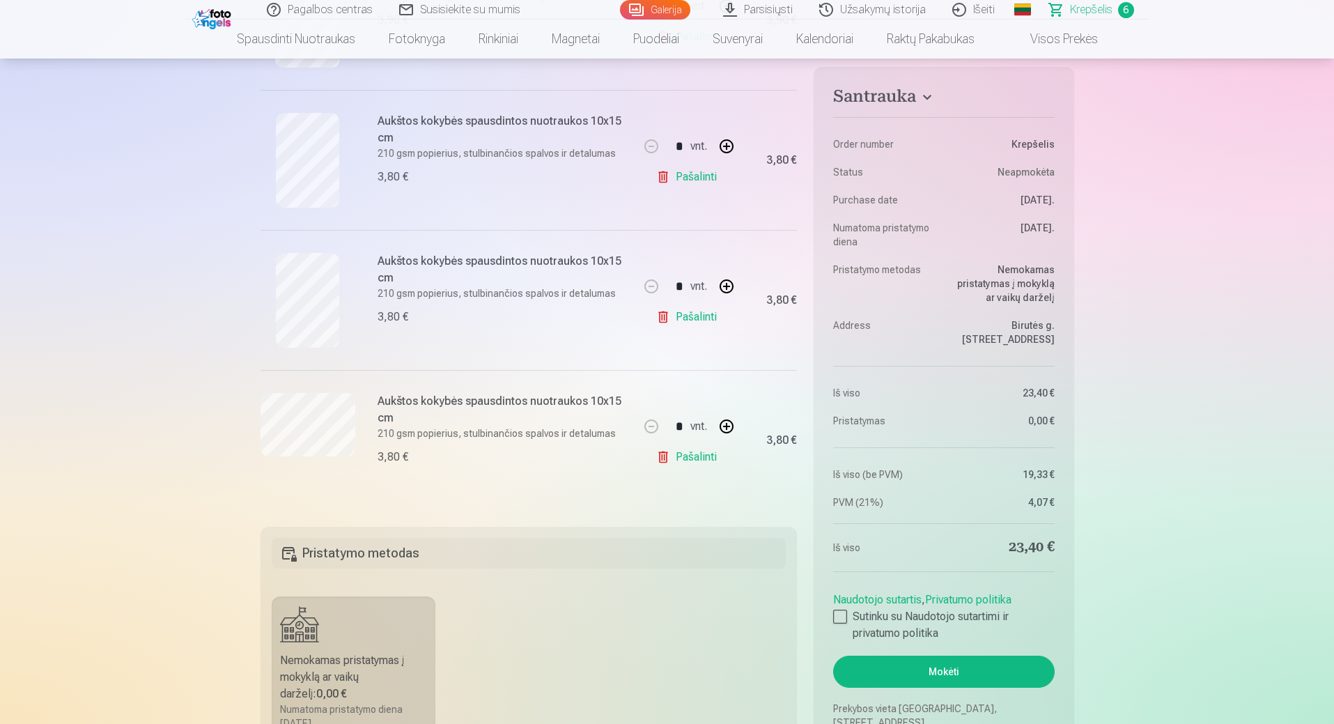
scroll to position [673, 0]
click at [840, 620] on div at bounding box center [840, 616] width 14 height 14
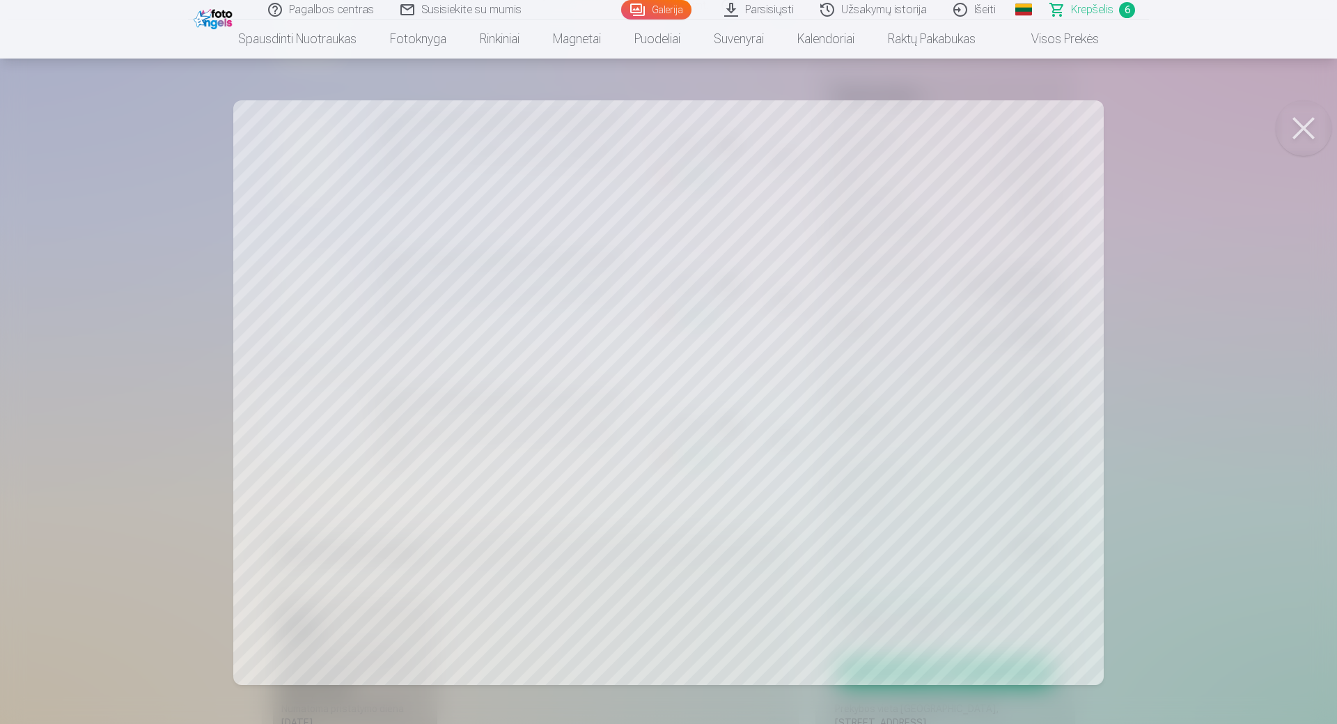
click at [1306, 131] on button at bounding box center [1304, 128] width 56 height 56
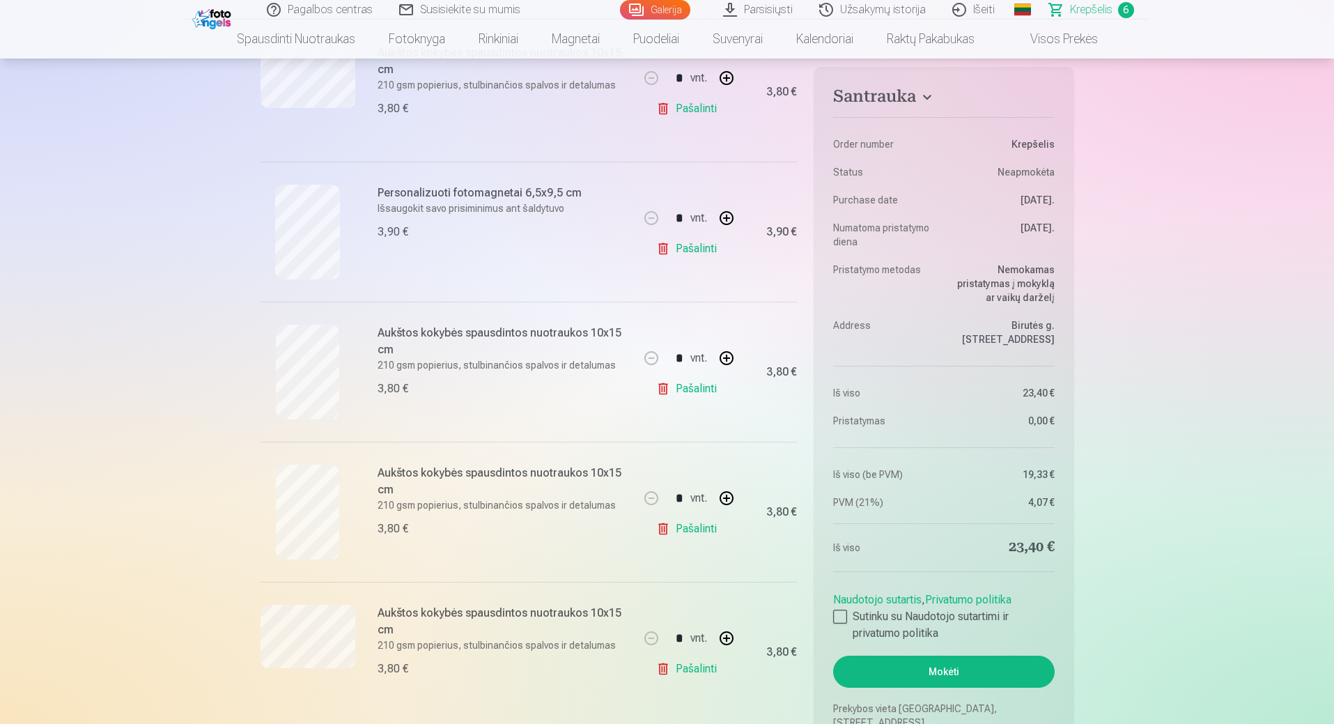
scroll to position [462, 0]
click at [949, 669] on button "Mokėti" at bounding box center [943, 671] width 221 height 32
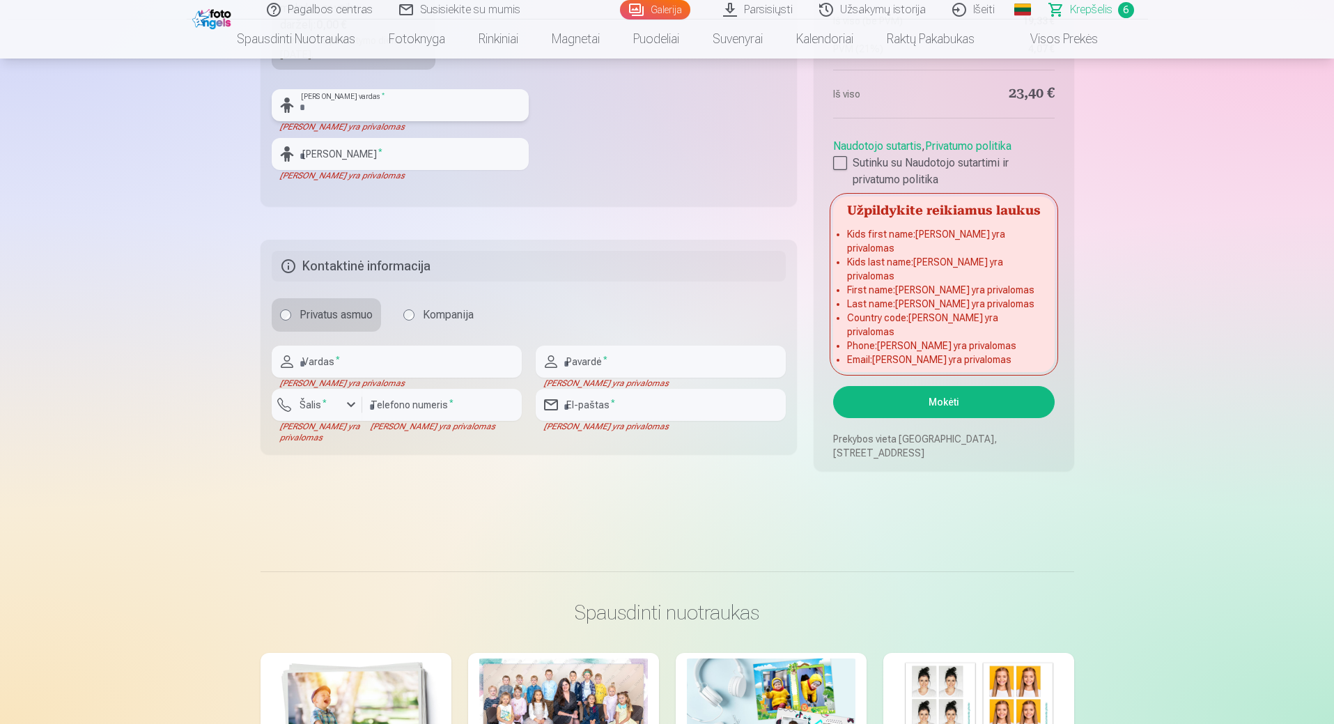
click at [409, 109] on input "text" at bounding box center [400, 105] width 257 height 32
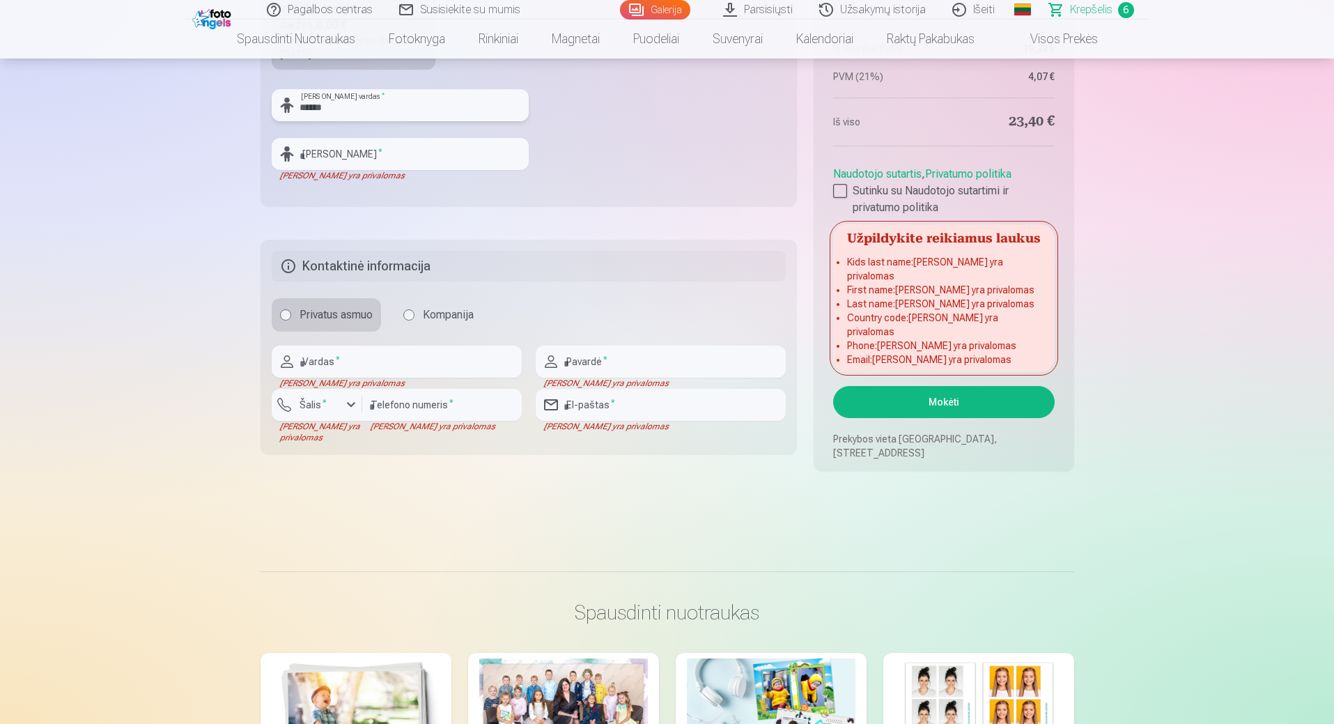
type input "******"
click at [380, 158] on input "text" at bounding box center [400, 154] width 257 height 32
type input "*"
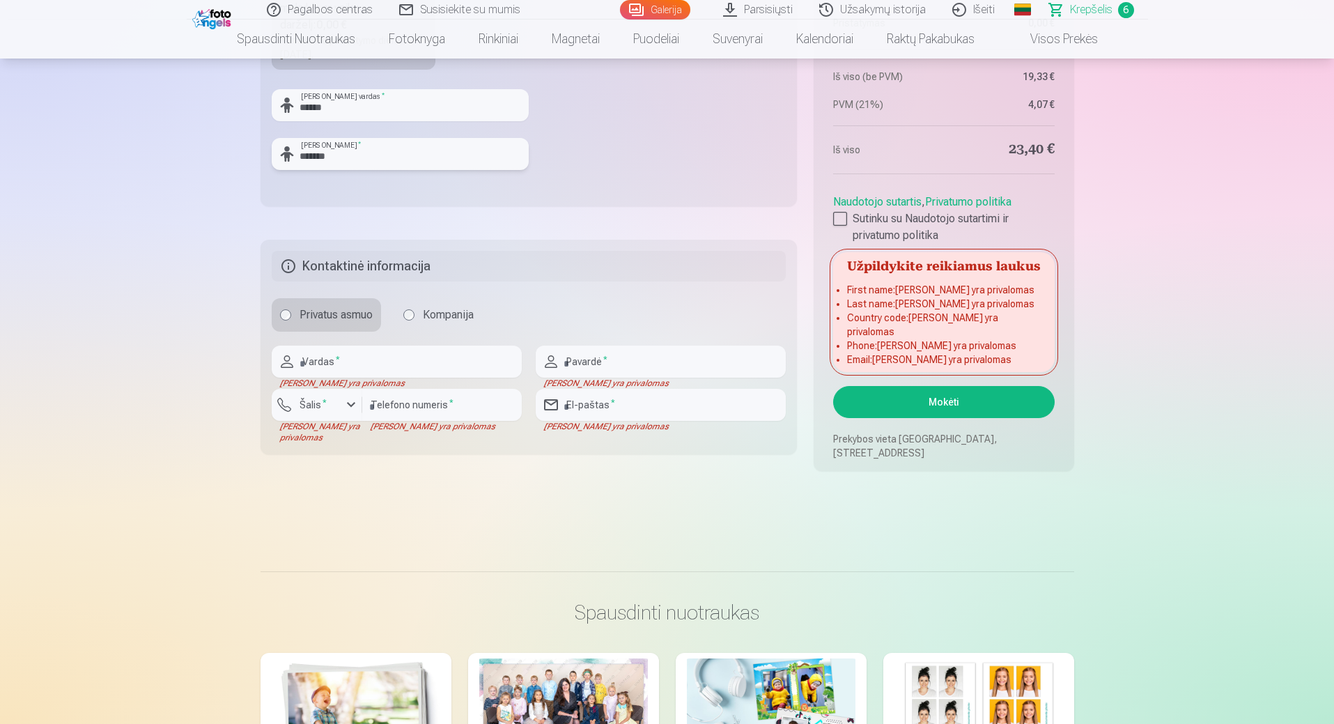
type input "*******"
click at [388, 361] on input "text" at bounding box center [397, 361] width 250 height 32
type input "*******"
type input "*********"
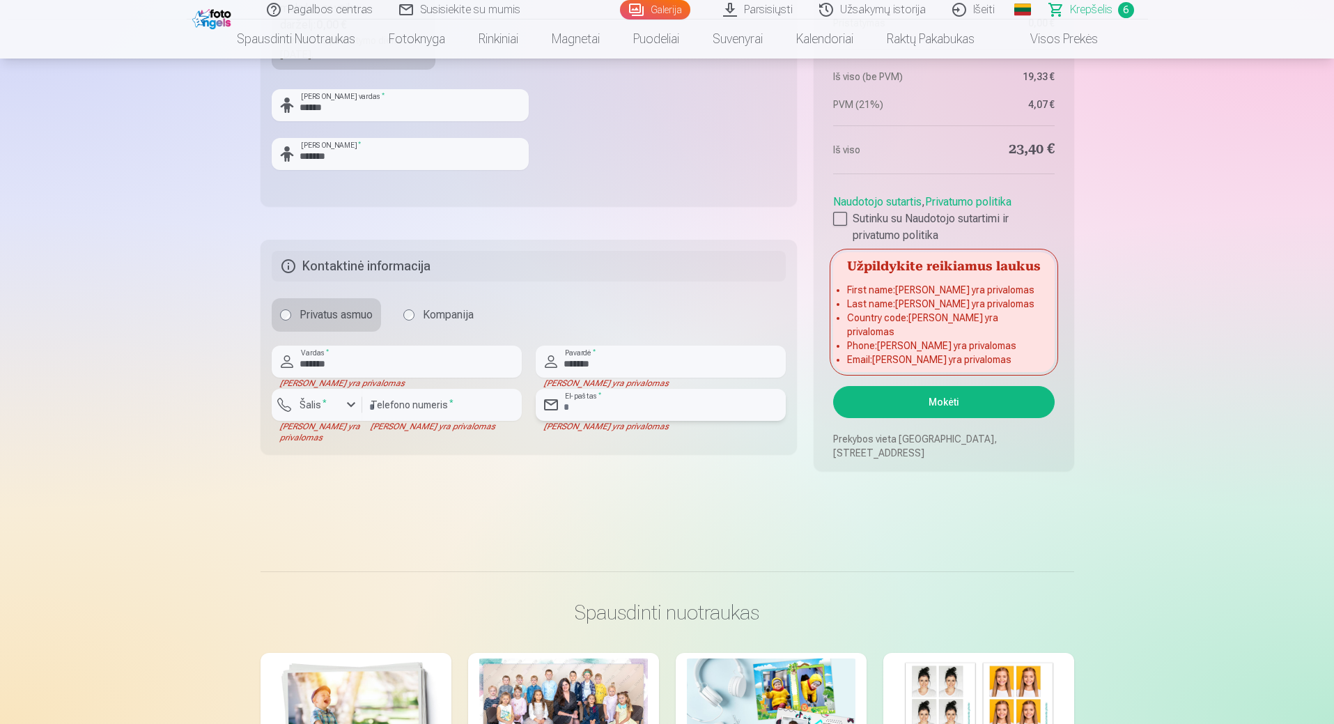
type input "**********"
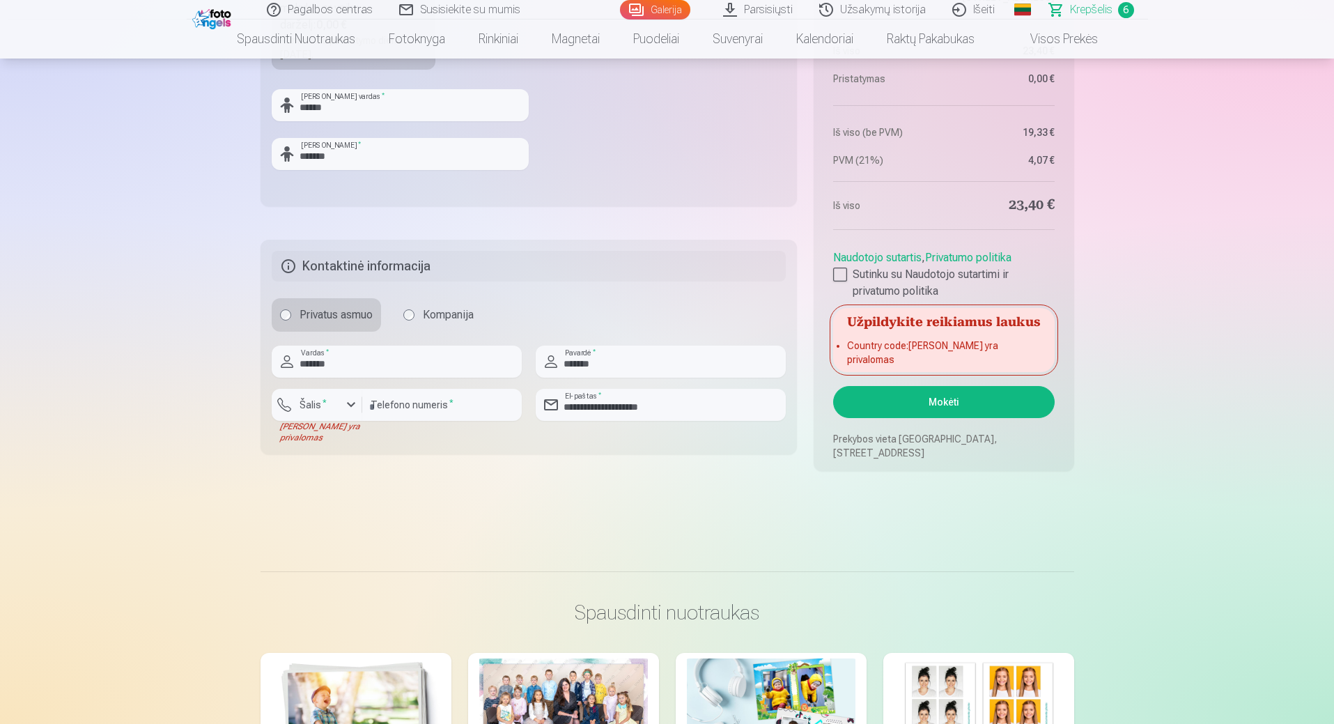
click at [960, 405] on button "Mokėti" at bounding box center [943, 402] width 221 height 32
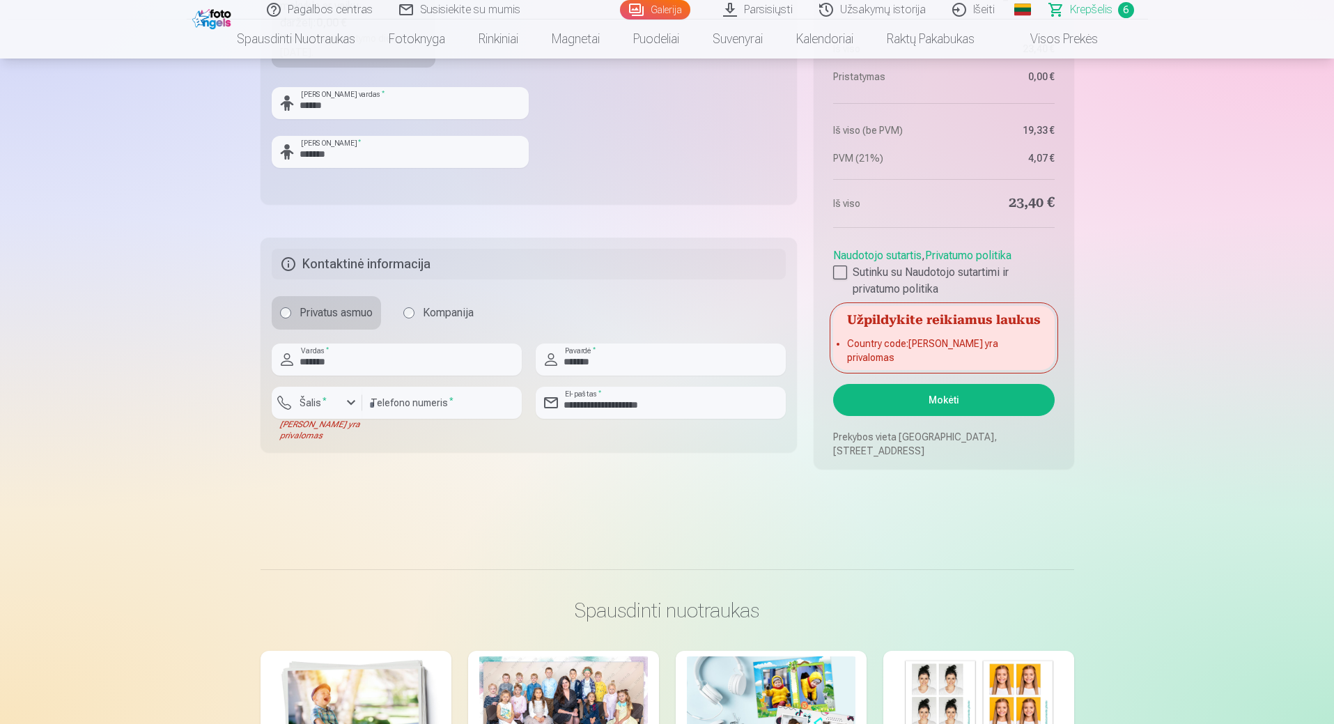
click at [997, 352] on li "Country code : [PERSON_NAME] yra privalomas" at bounding box center [943, 350] width 193 height 28
click at [953, 405] on button "Mokėti" at bounding box center [943, 400] width 221 height 32
click at [349, 401] on div "button" at bounding box center [351, 402] width 17 height 17
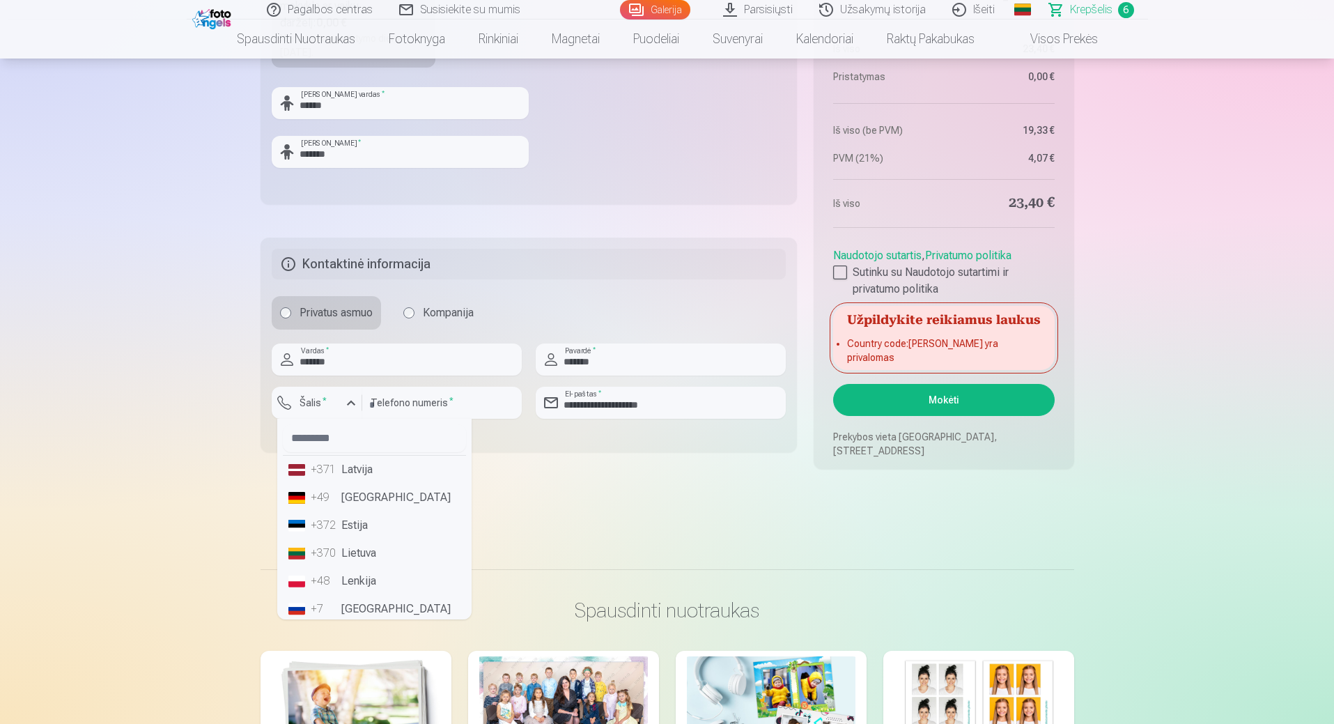
click at [346, 554] on li "+370 Lietuva" at bounding box center [374, 553] width 183 height 28
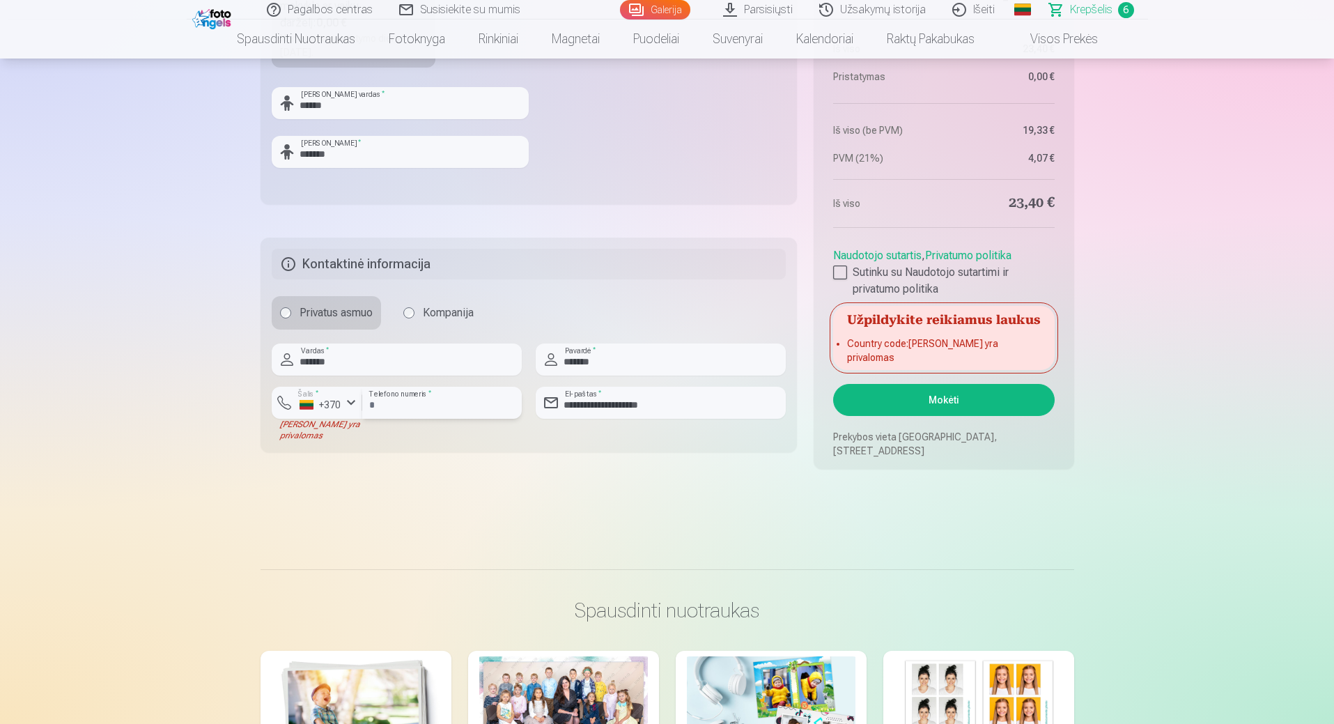
click at [373, 406] on input "*********" at bounding box center [441, 403] width 159 height 32
type input "********"
click at [942, 405] on button "Mokėti" at bounding box center [943, 400] width 221 height 32
